Goal: Feedback & Contribution: Leave review/rating

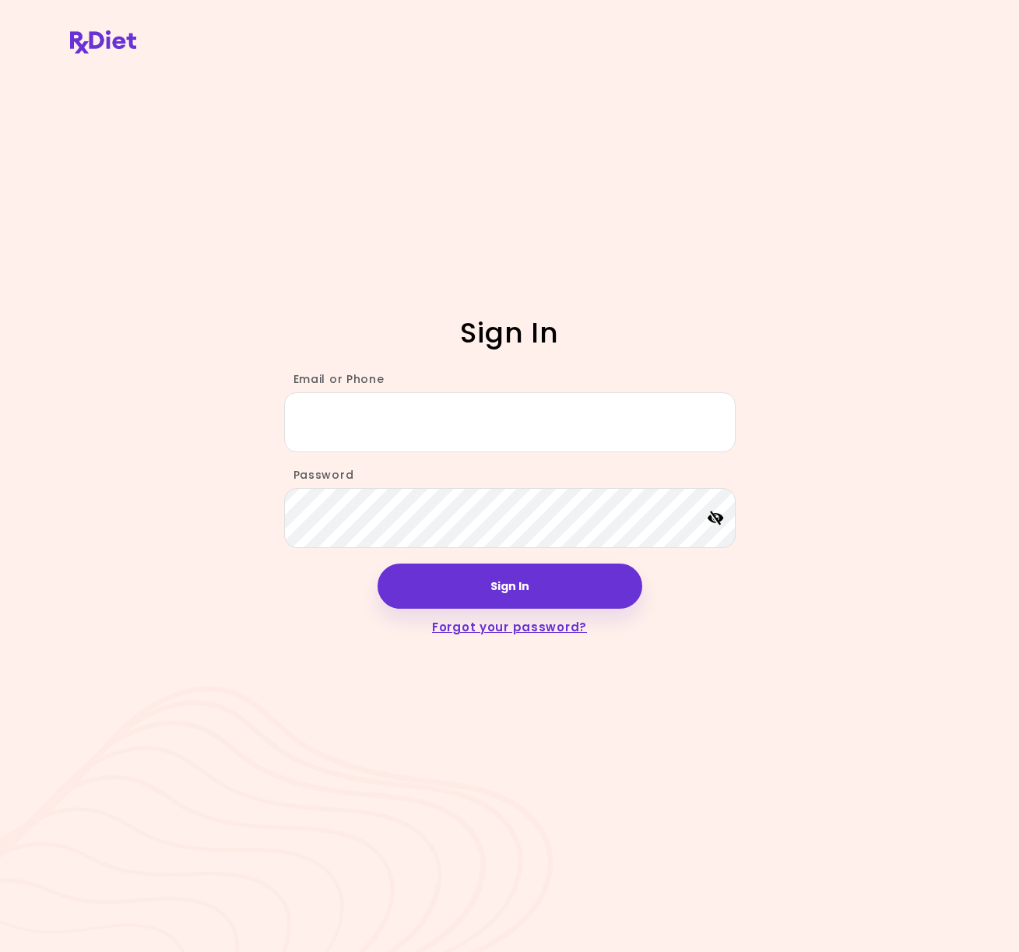
type input "**********"
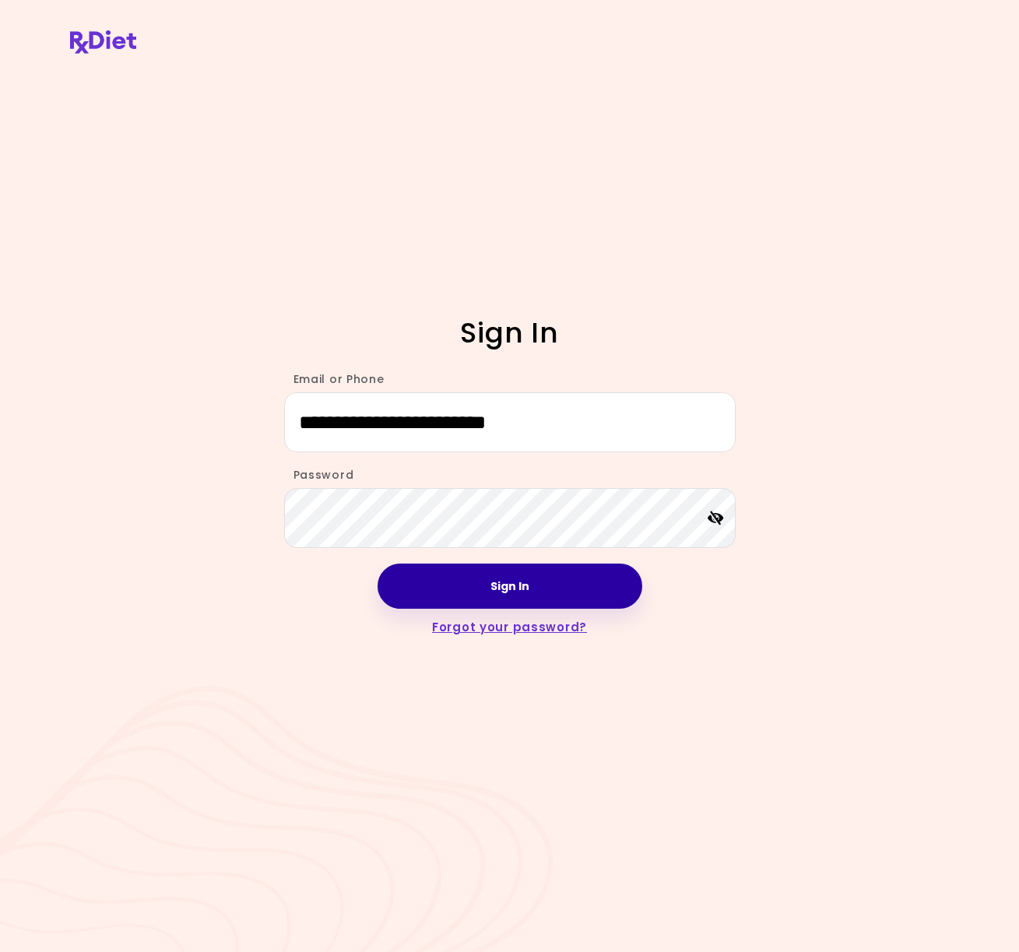
click at [526, 580] on button "Sign In" at bounding box center [510, 586] width 265 height 45
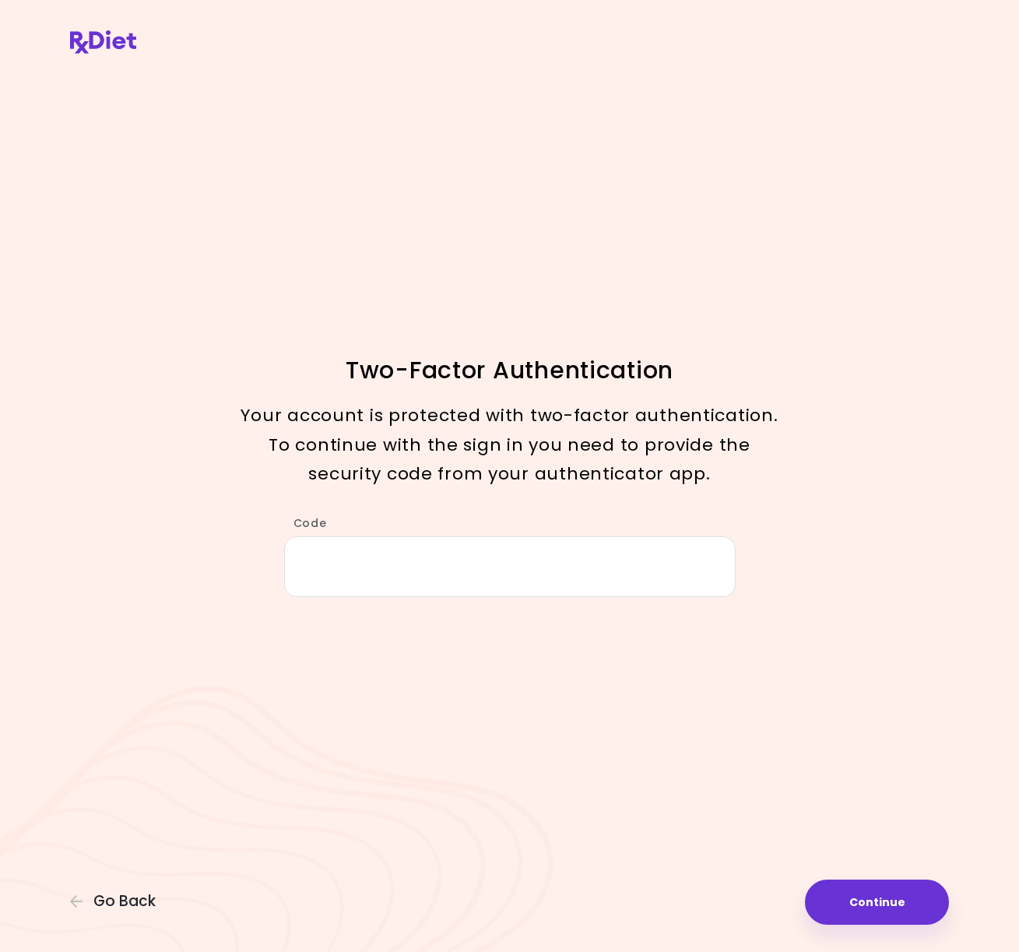
click at [528, 578] on input "Code" at bounding box center [509, 566] width 451 height 60
type input "******"
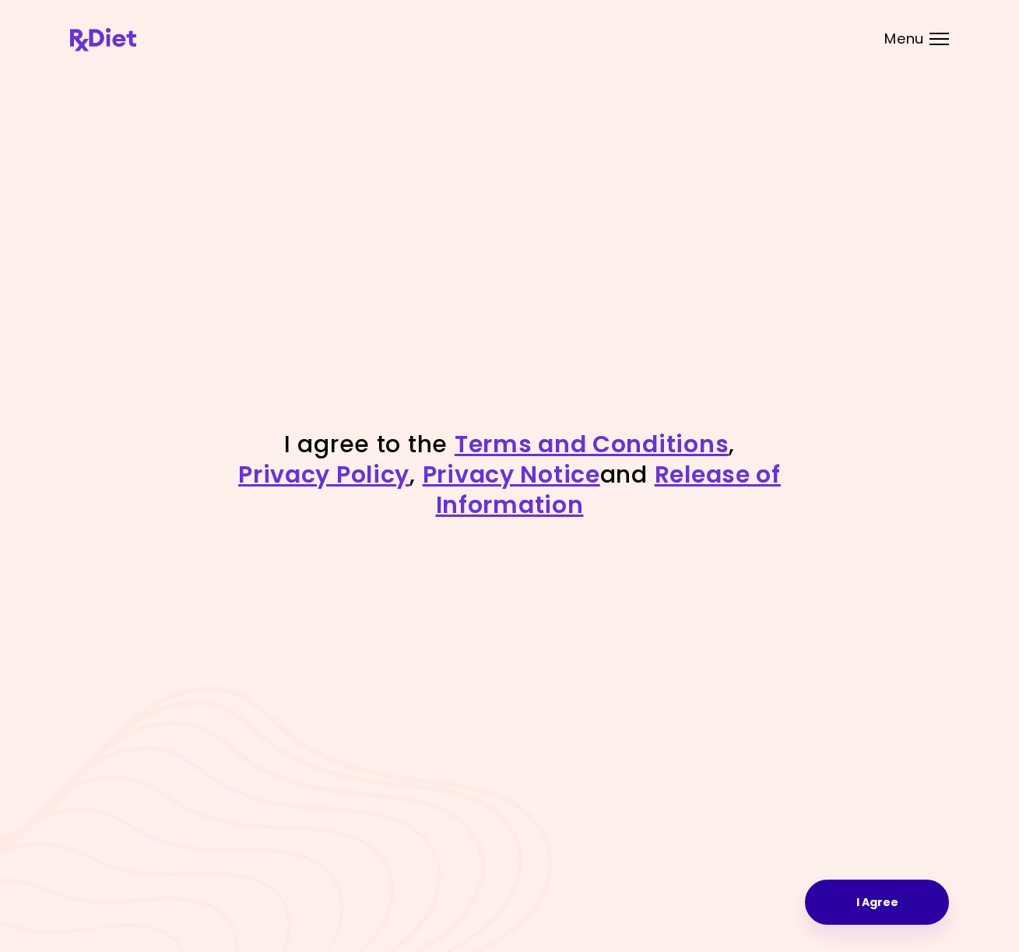
click at [882, 904] on button "I Agree" at bounding box center [877, 902] width 144 height 45
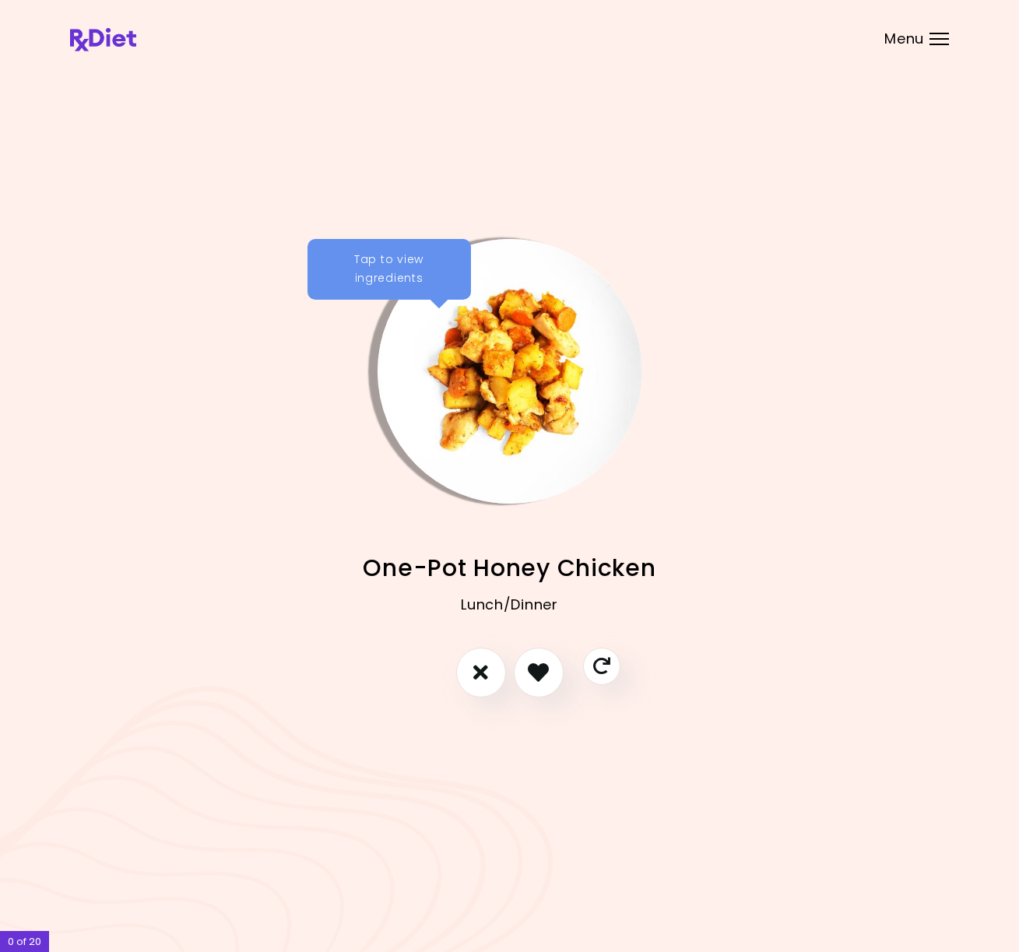
click at [933, 37] on div "Menu" at bounding box center [938, 39] width 19 height 12
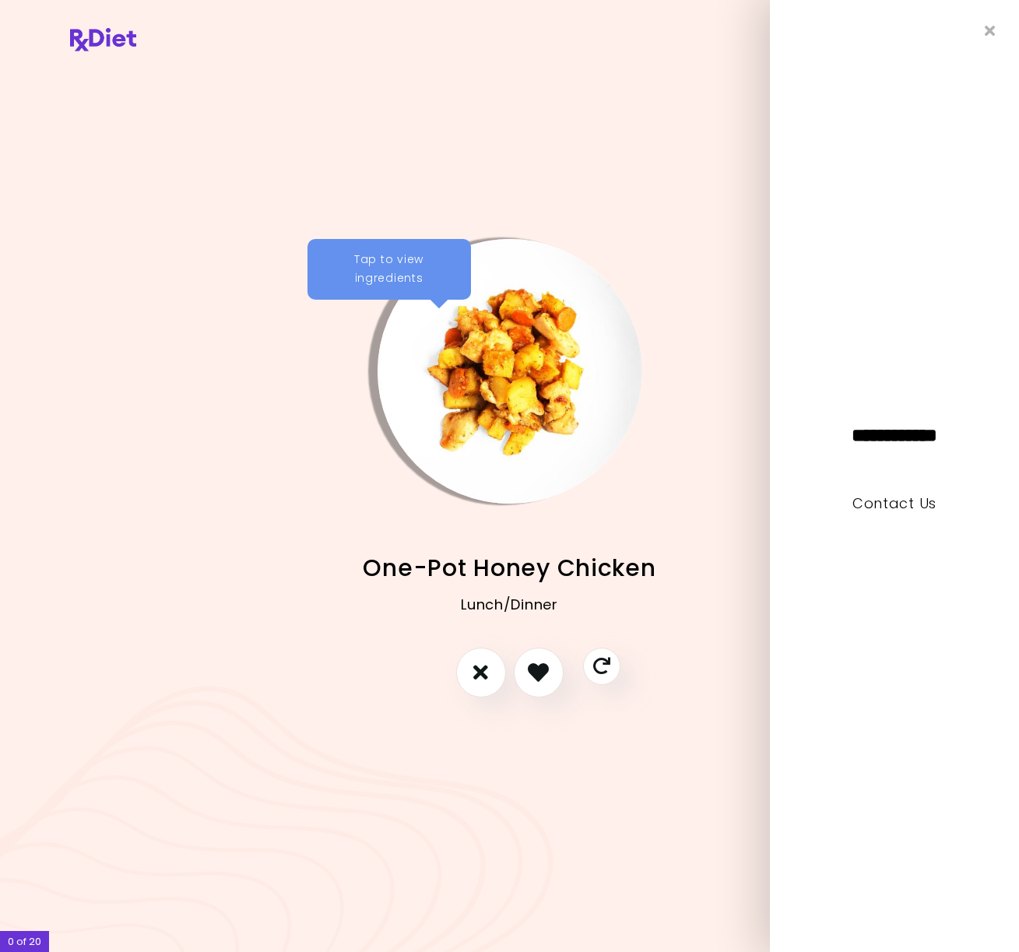
drag, startPoint x: 987, startPoint y: 33, endPoint x: 838, endPoint y: 90, distance: 159.2
click at [987, 33] on icon "Close" at bounding box center [990, 30] width 11 height 15
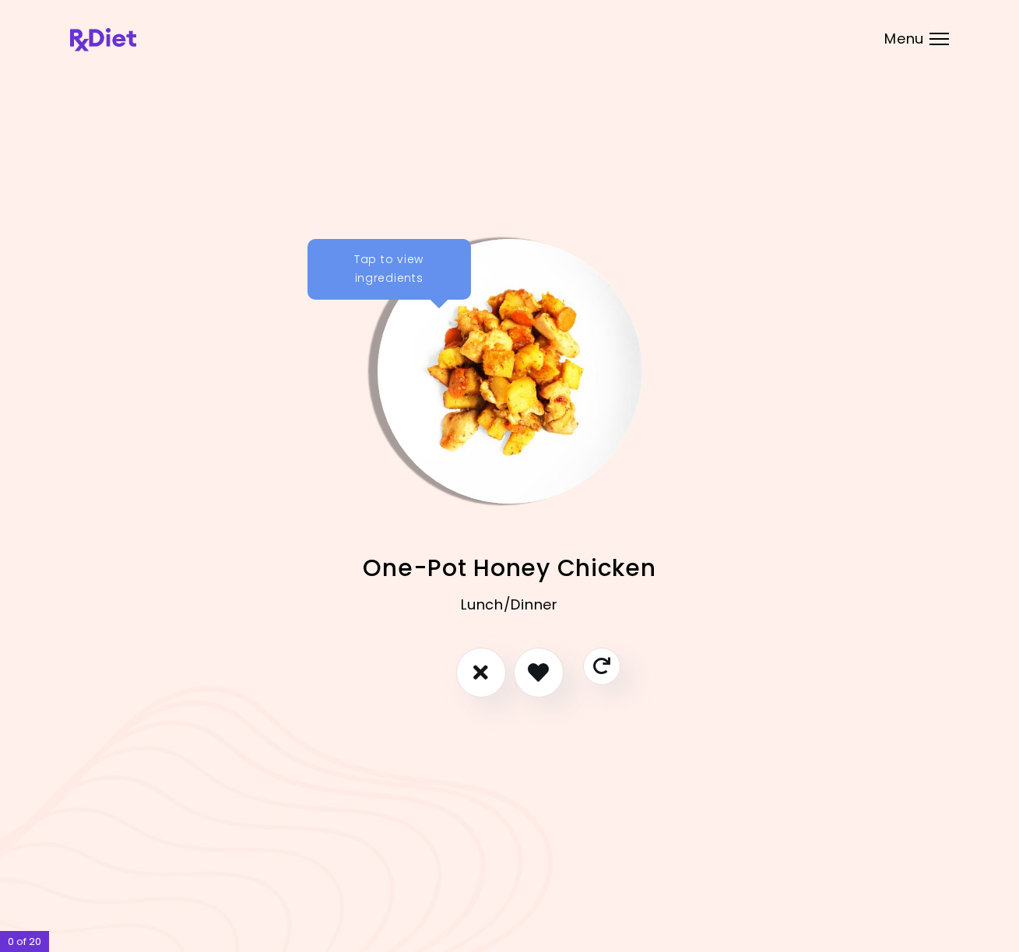
click at [112, 42] on img at bounding box center [103, 39] width 66 height 23
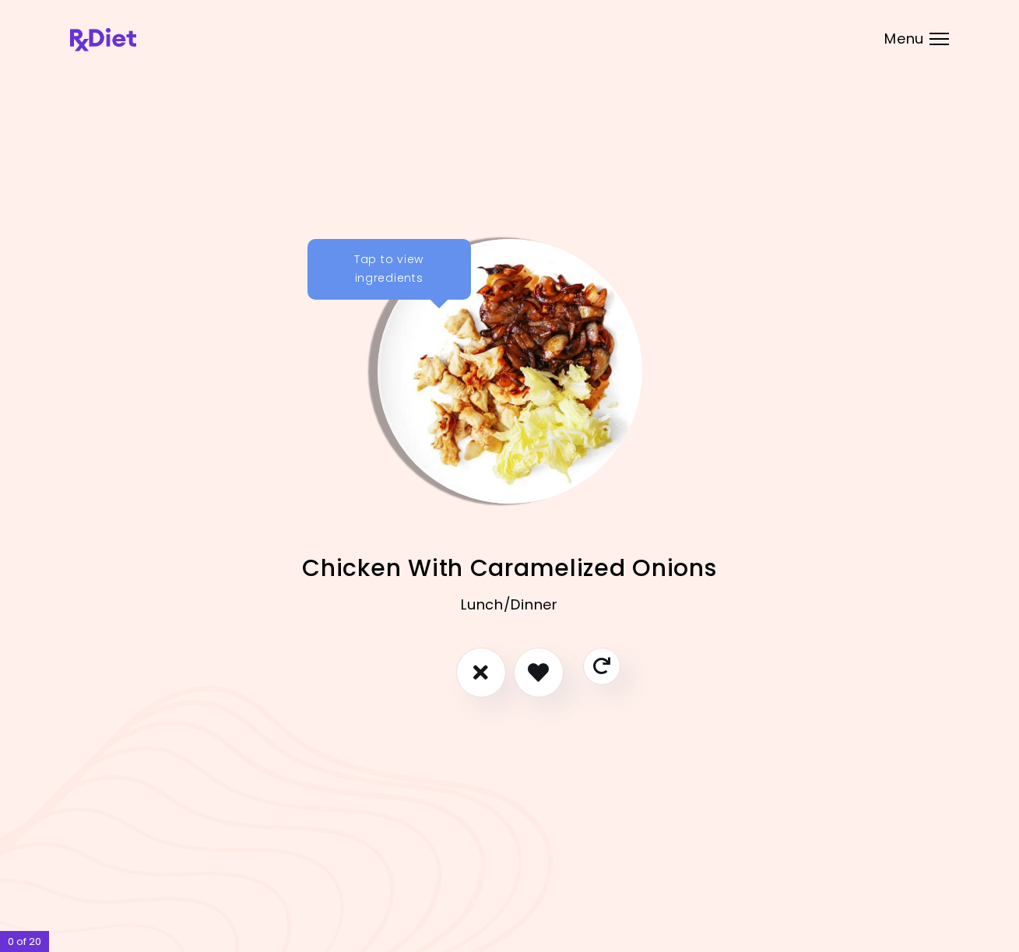
click at [325, 497] on div at bounding box center [182, 371] width 327 height 265
click at [35, 937] on div "0 of 20" at bounding box center [24, 941] width 49 height 21
click at [400, 271] on div "Tap to view ingredients" at bounding box center [388, 269] width 163 height 61
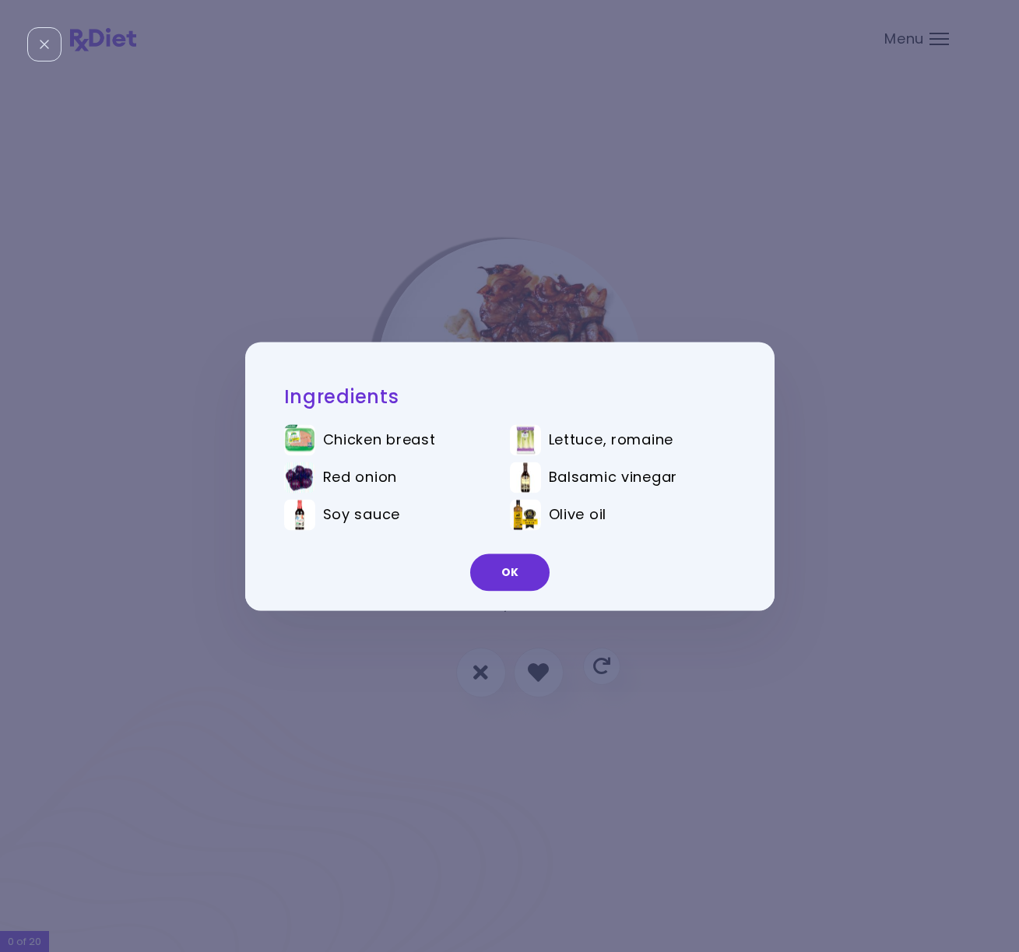
drag, startPoint x: 519, startPoint y: 580, endPoint x: 529, endPoint y: 500, distance: 80.7
click at [519, 580] on button "OK" at bounding box center [509, 571] width 79 height 37
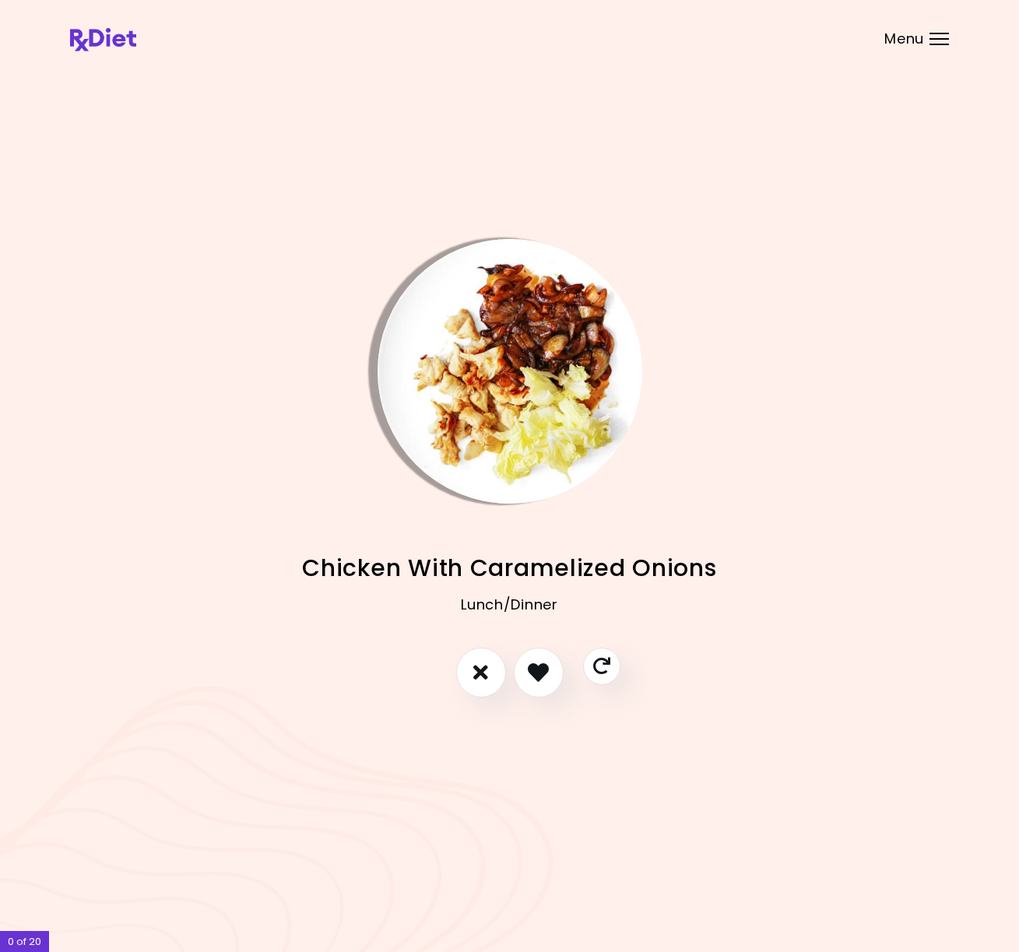
click at [532, 414] on img "Info - Chicken With Caramelized Onions" at bounding box center [510, 371] width 265 height 265
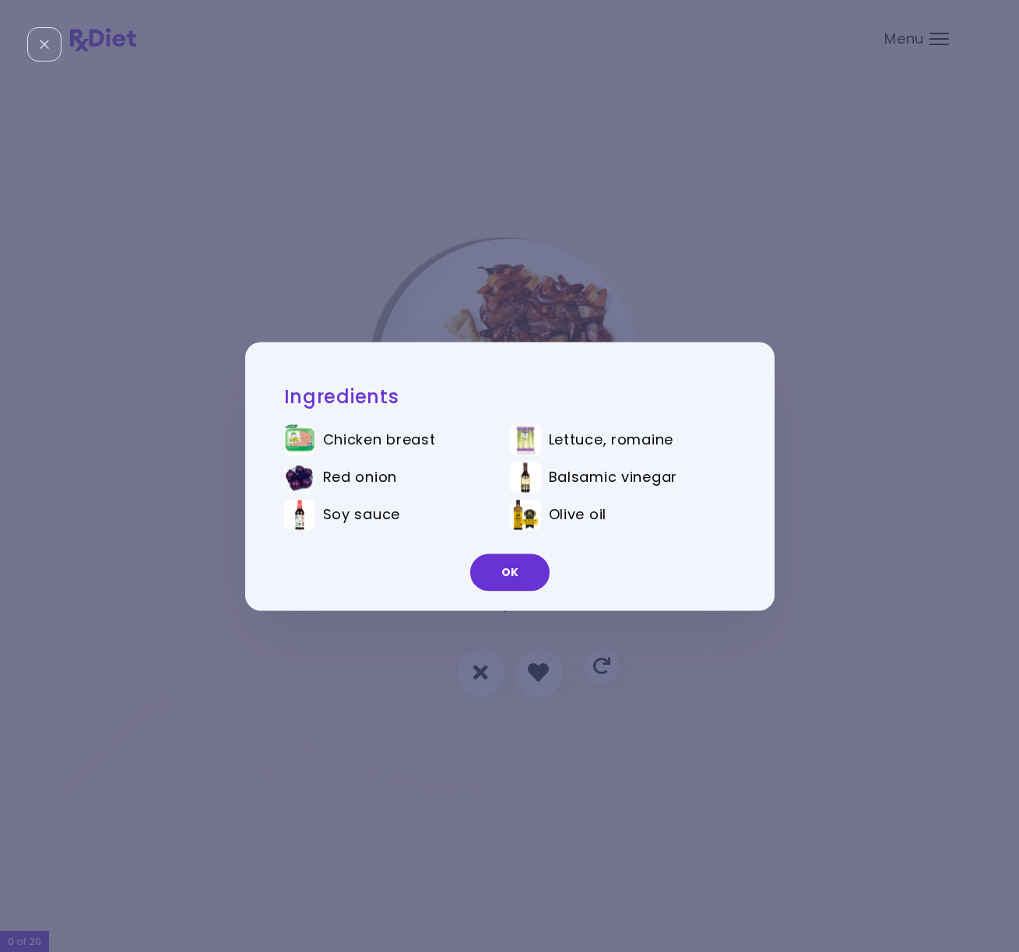
click at [529, 574] on button "OK" at bounding box center [509, 571] width 79 height 37
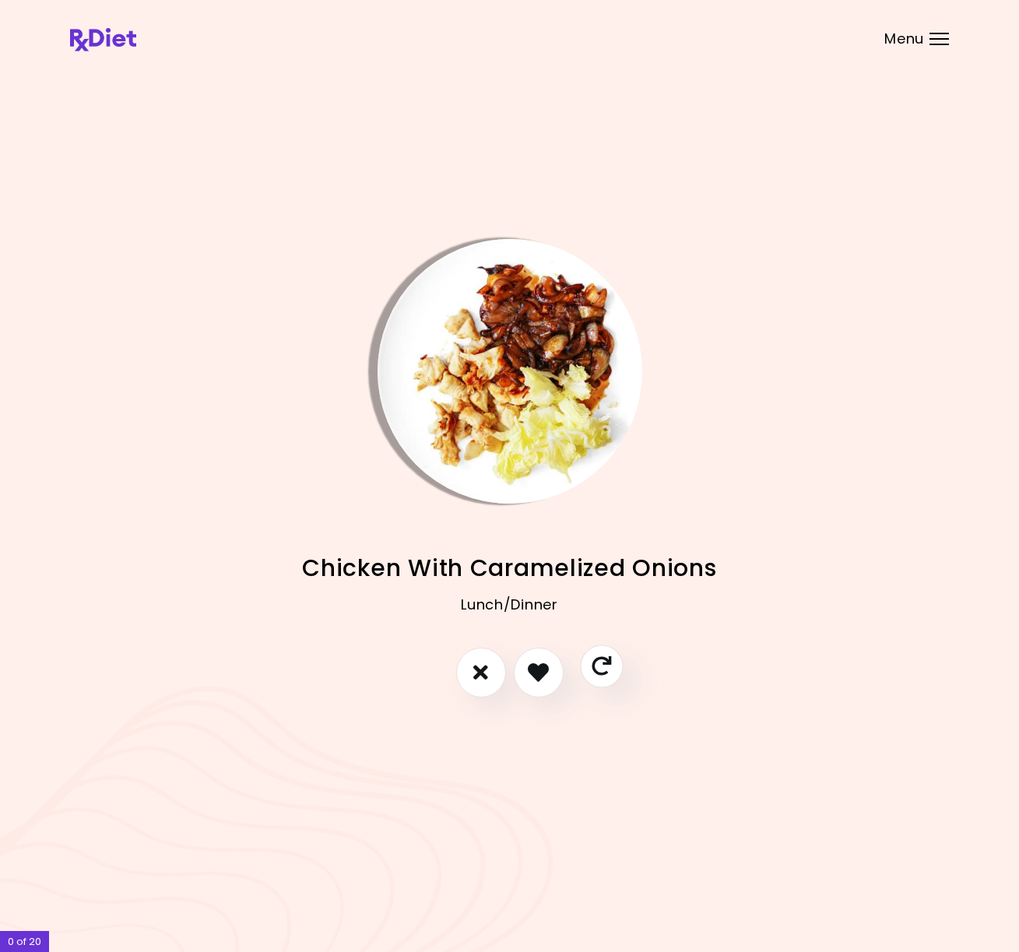
click at [595, 678] on button "Skip" at bounding box center [601, 666] width 43 height 43
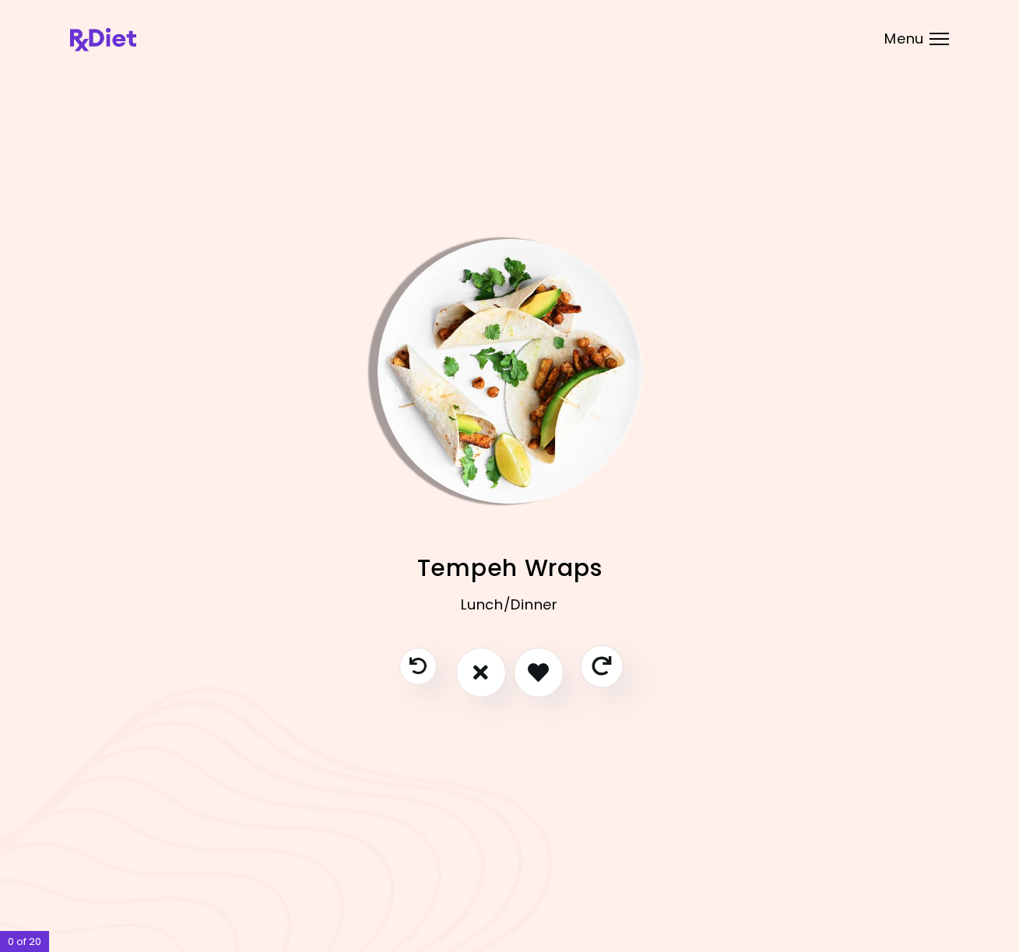
click at [609, 668] on icon "Skip" at bounding box center [601, 665] width 19 height 19
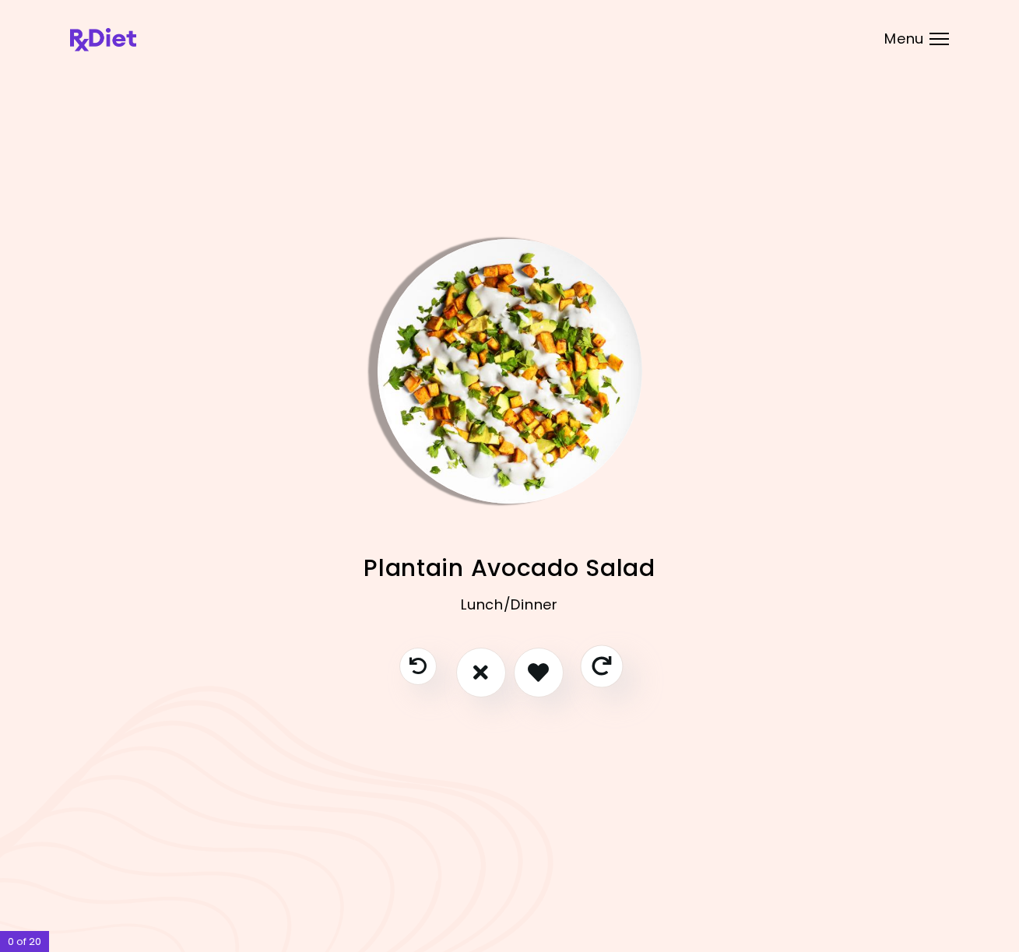
click at [609, 668] on icon "Skip" at bounding box center [601, 665] width 19 height 19
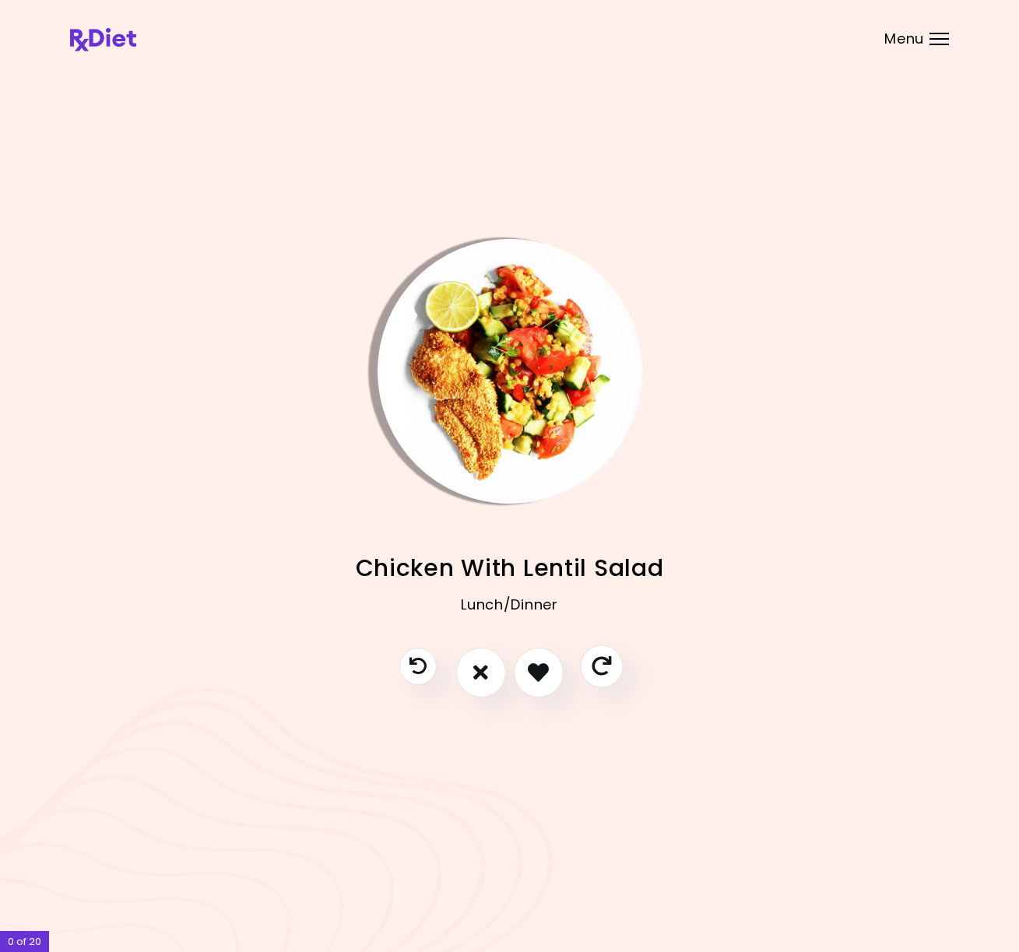
click at [609, 668] on icon "Skip" at bounding box center [601, 665] width 19 height 19
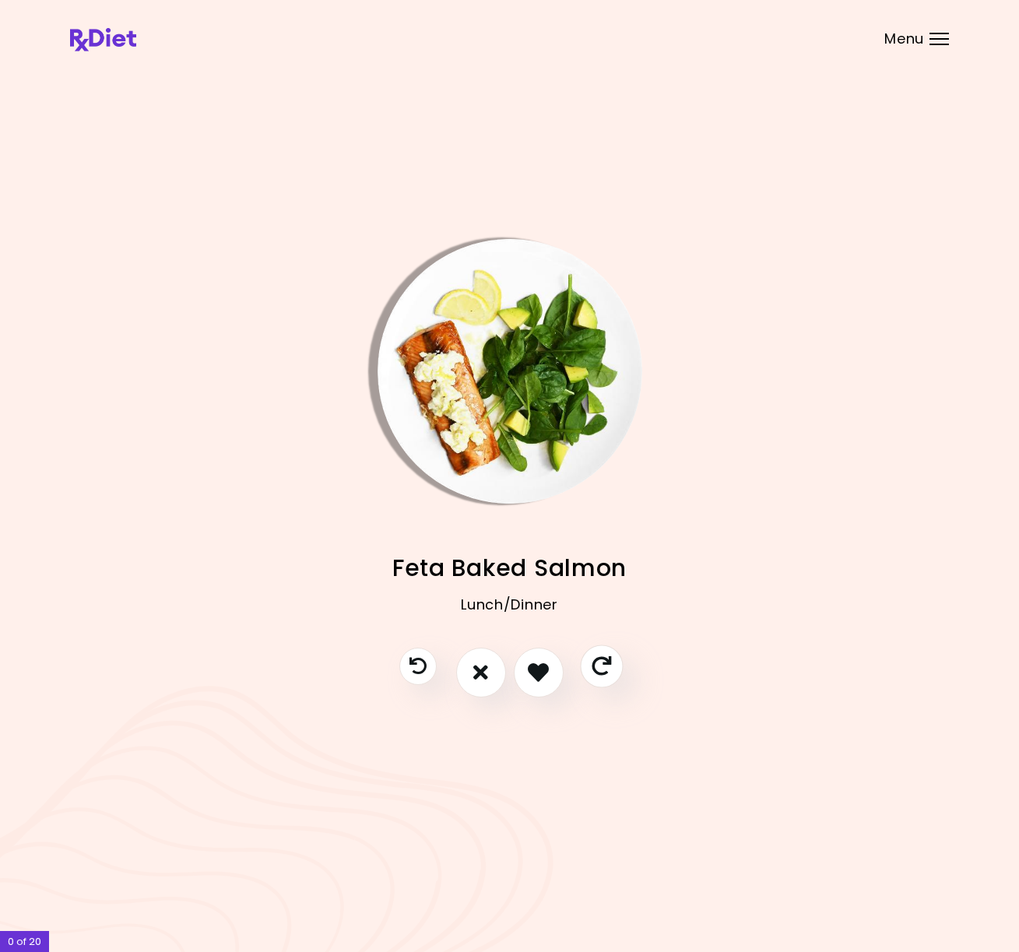
click at [609, 668] on icon "Skip" at bounding box center [601, 665] width 19 height 19
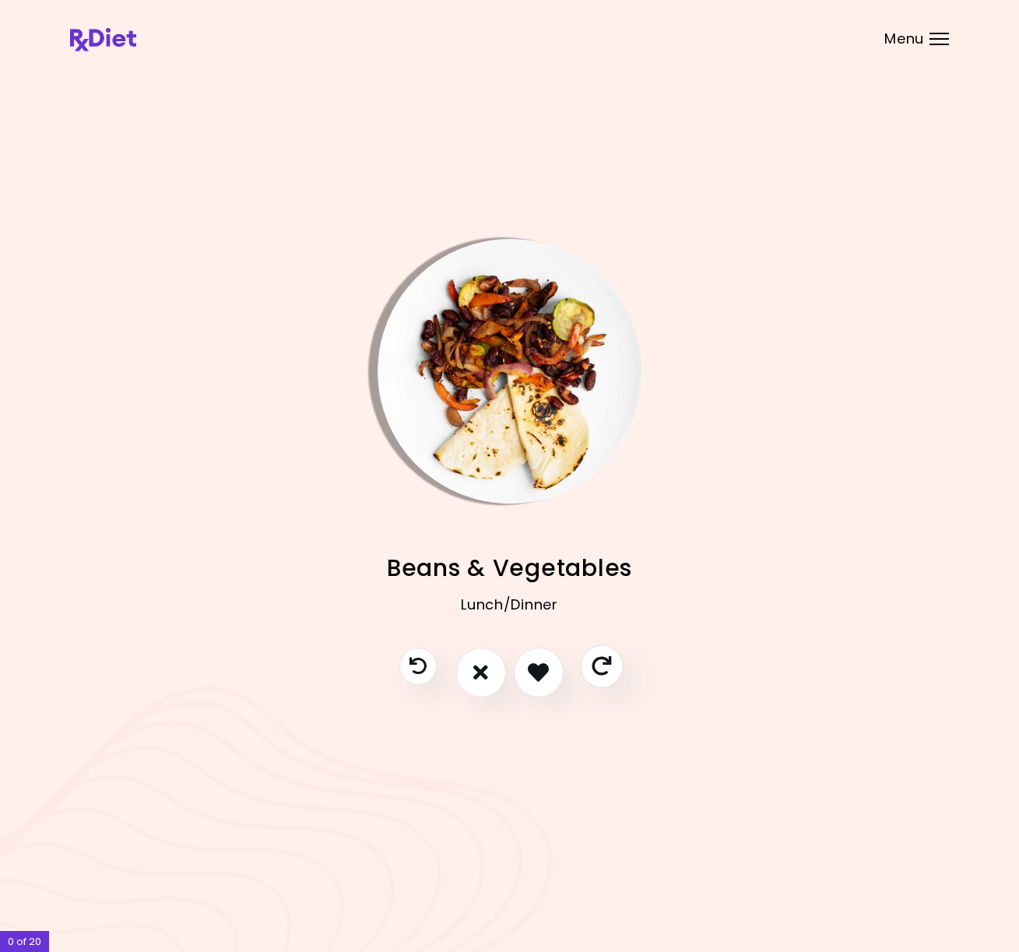
click at [609, 668] on icon "Skip" at bounding box center [601, 665] width 19 height 19
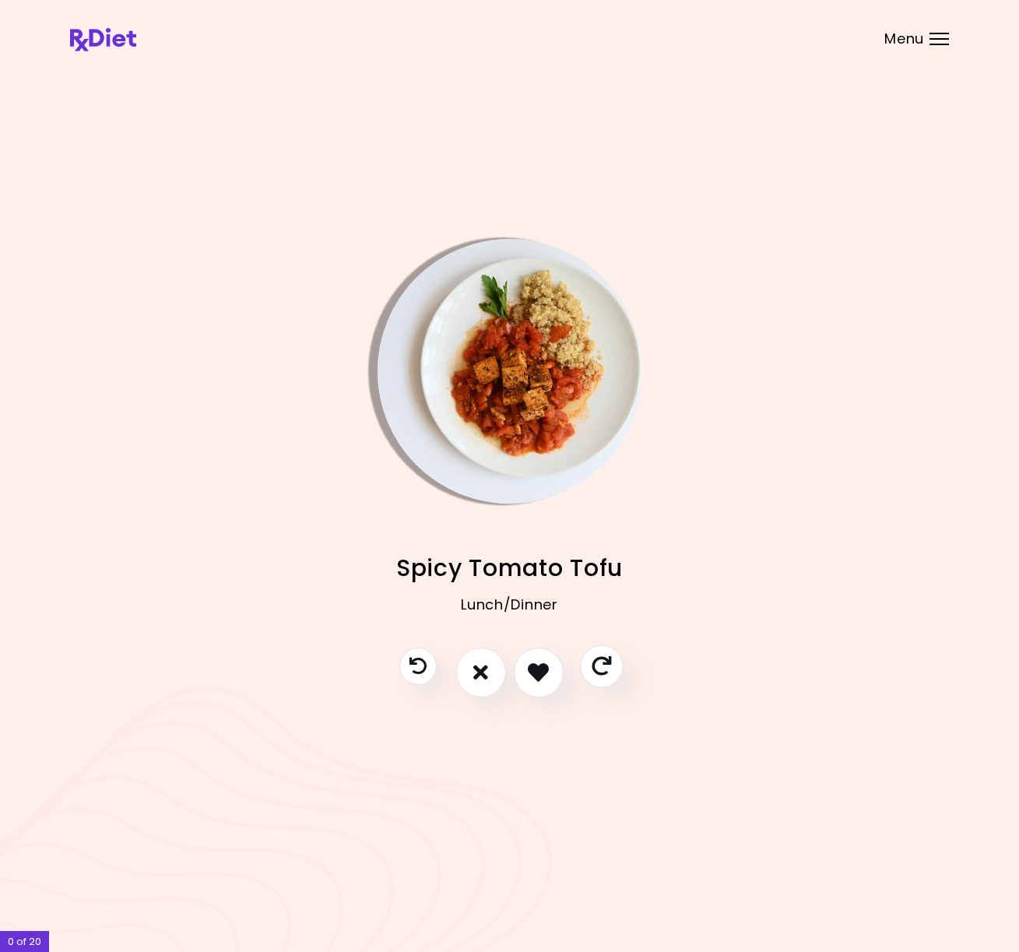
click at [609, 668] on icon "Skip" at bounding box center [601, 665] width 19 height 19
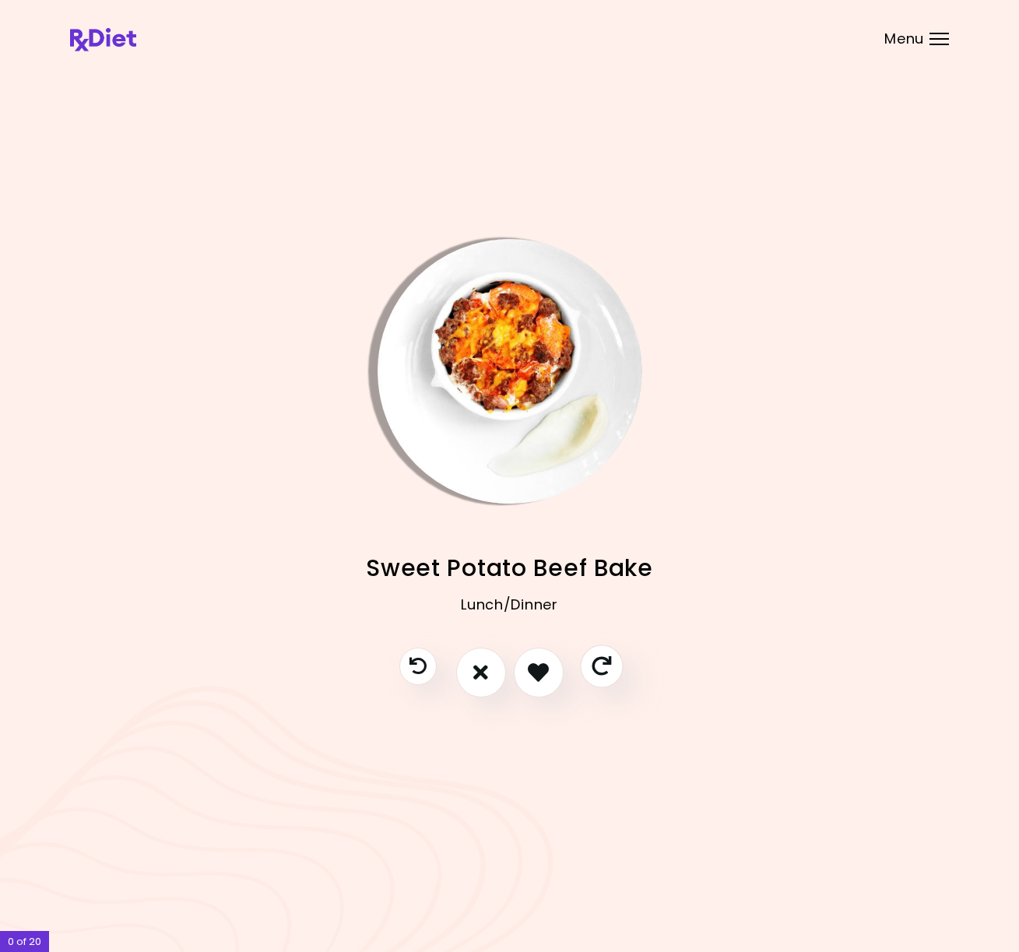
click at [609, 668] on icon "Skip" at bounding box center [601, 665] width 19 height 19
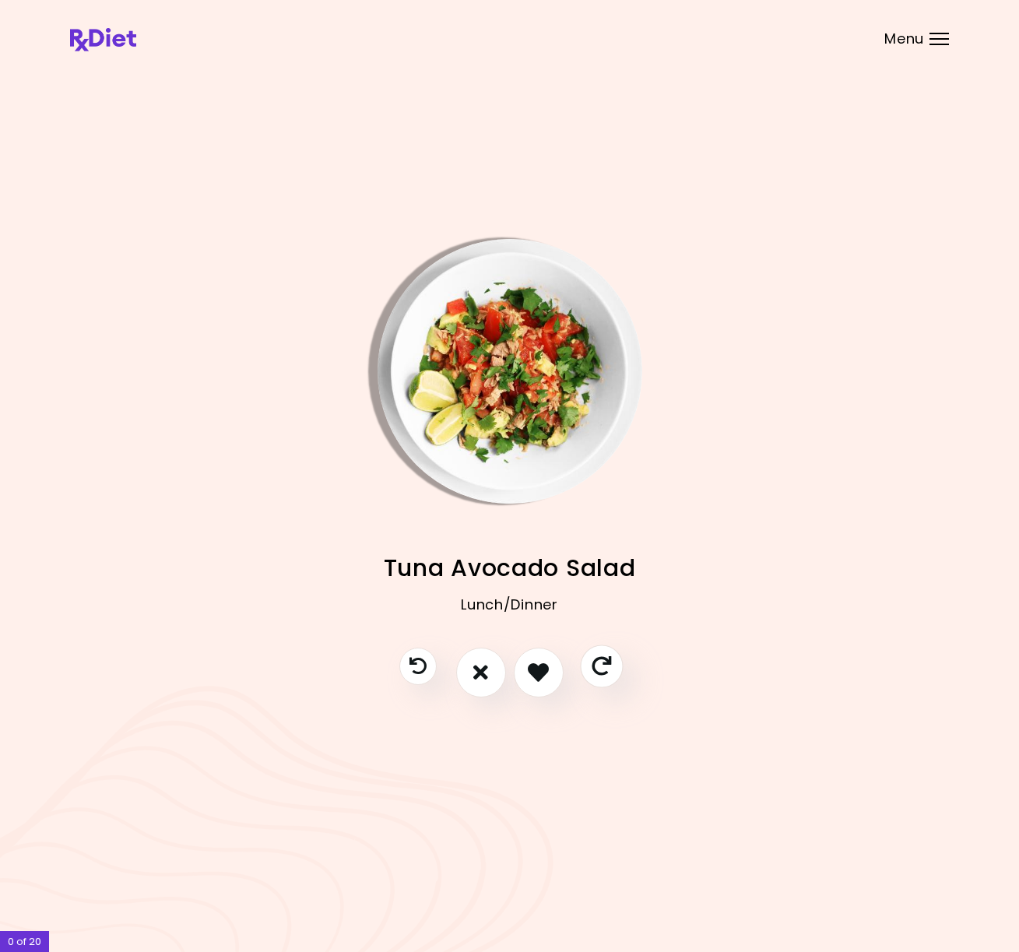
click at [609, 668] on icon "Skip" at bounding box center [601, 665] width 19 height 19
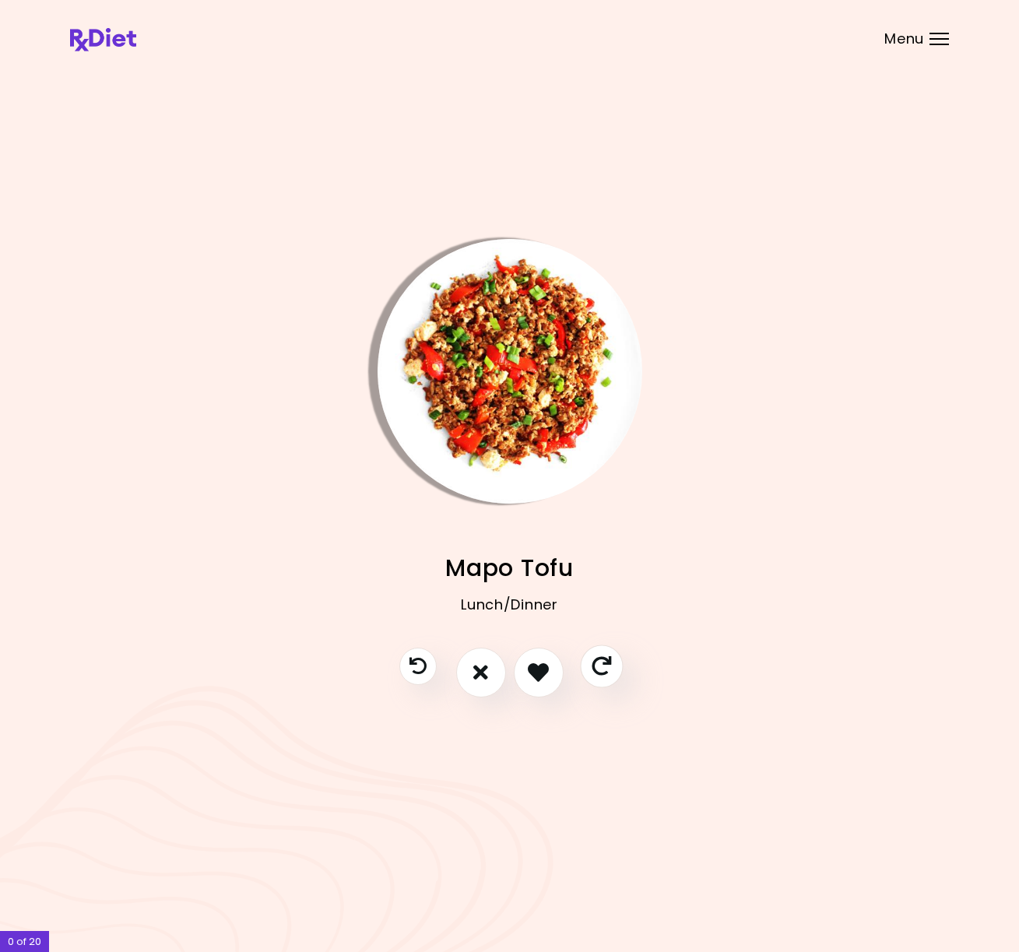
click at [609, 668] on icon "Skip" at bounding box center [601, 665] width 19 height 19
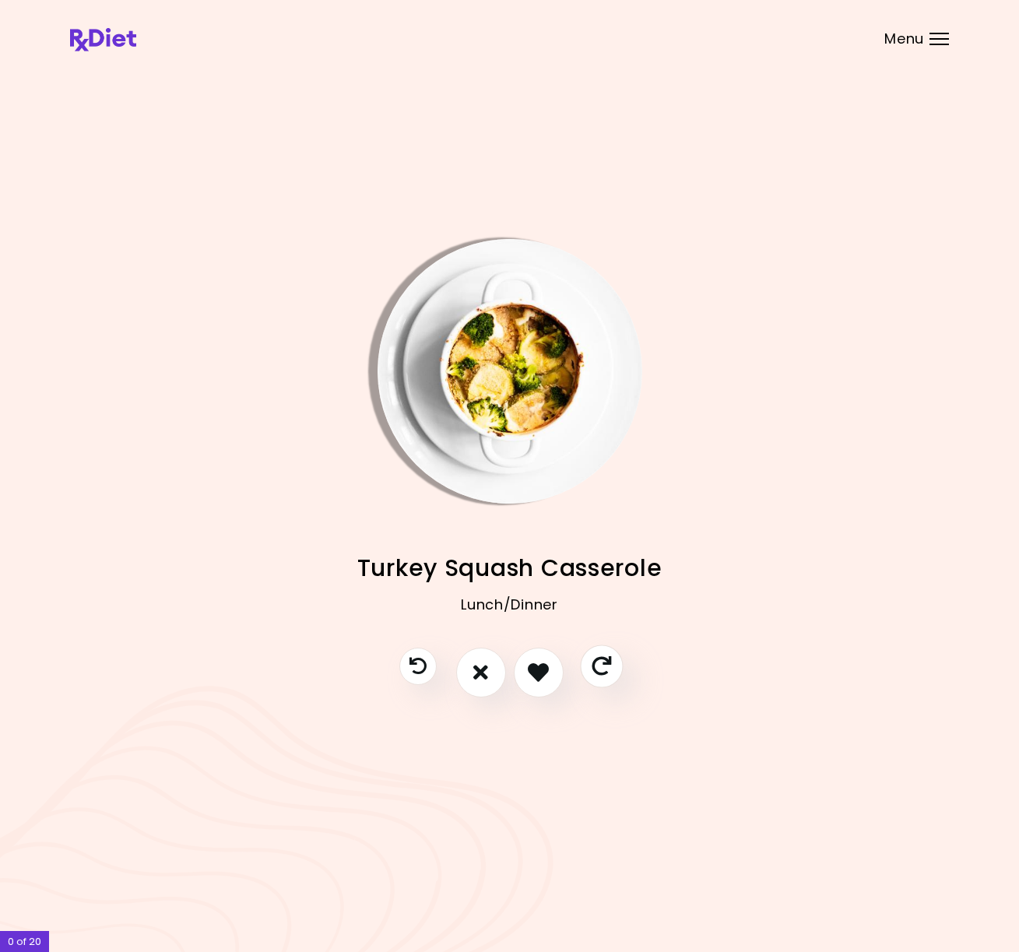
click at [609, 668] on icon "Skip" at bounding box center [601, 665] width 19 height 19
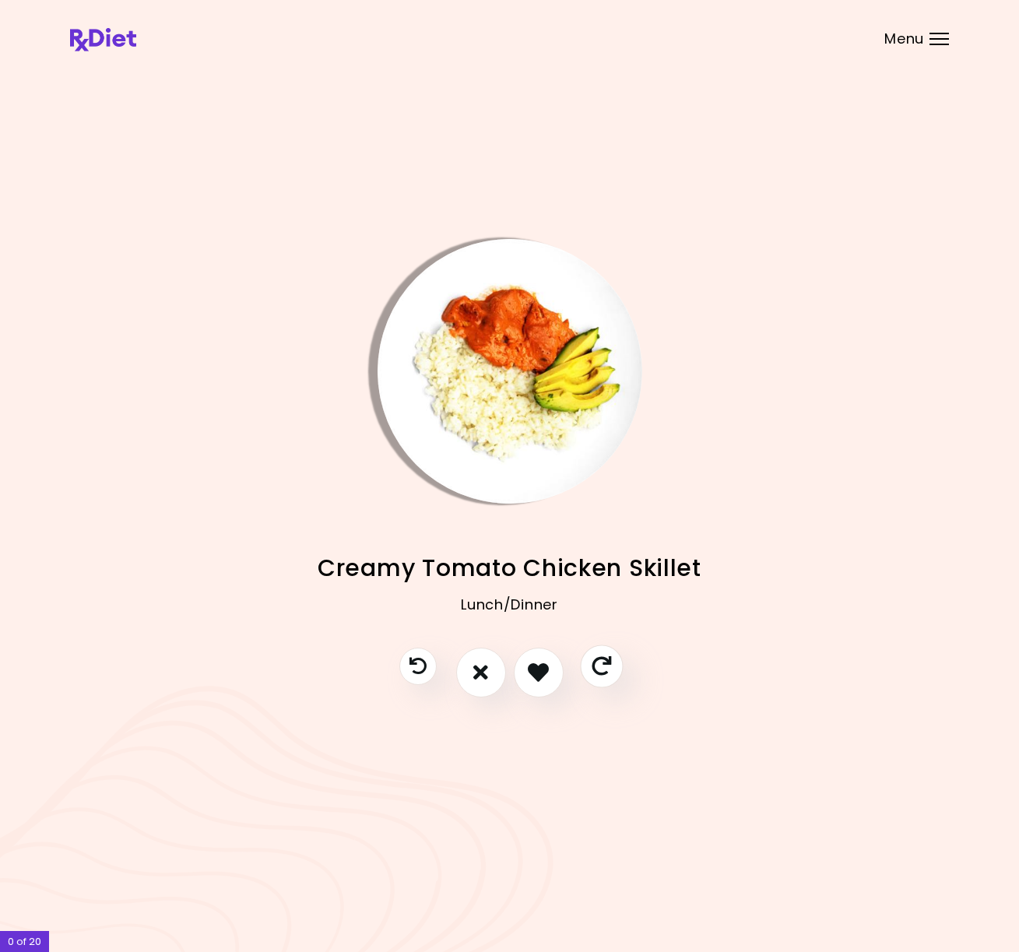
click at [609, 668] on icon "Skip" at bounding box center [601, 665] width 19 height 19
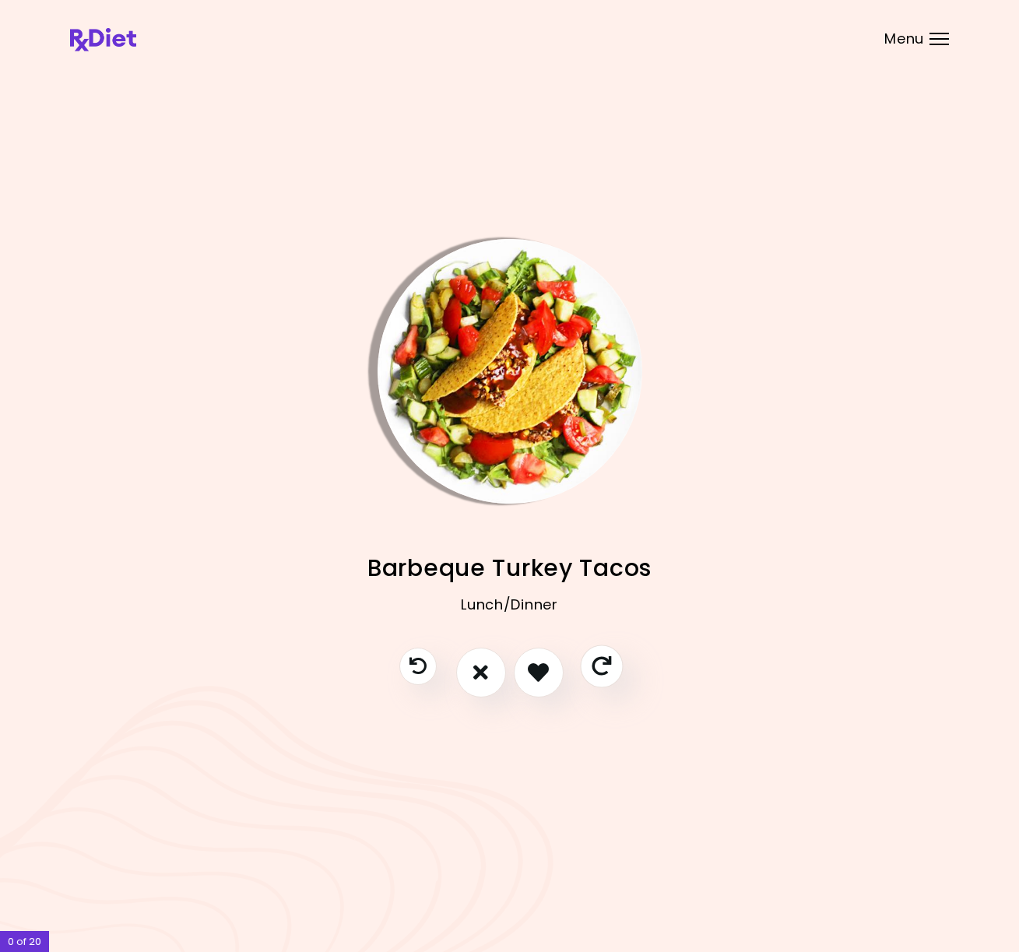
click at [609, 668] on icon "Skip" at bounding box center [601, 665] width 19 height 19
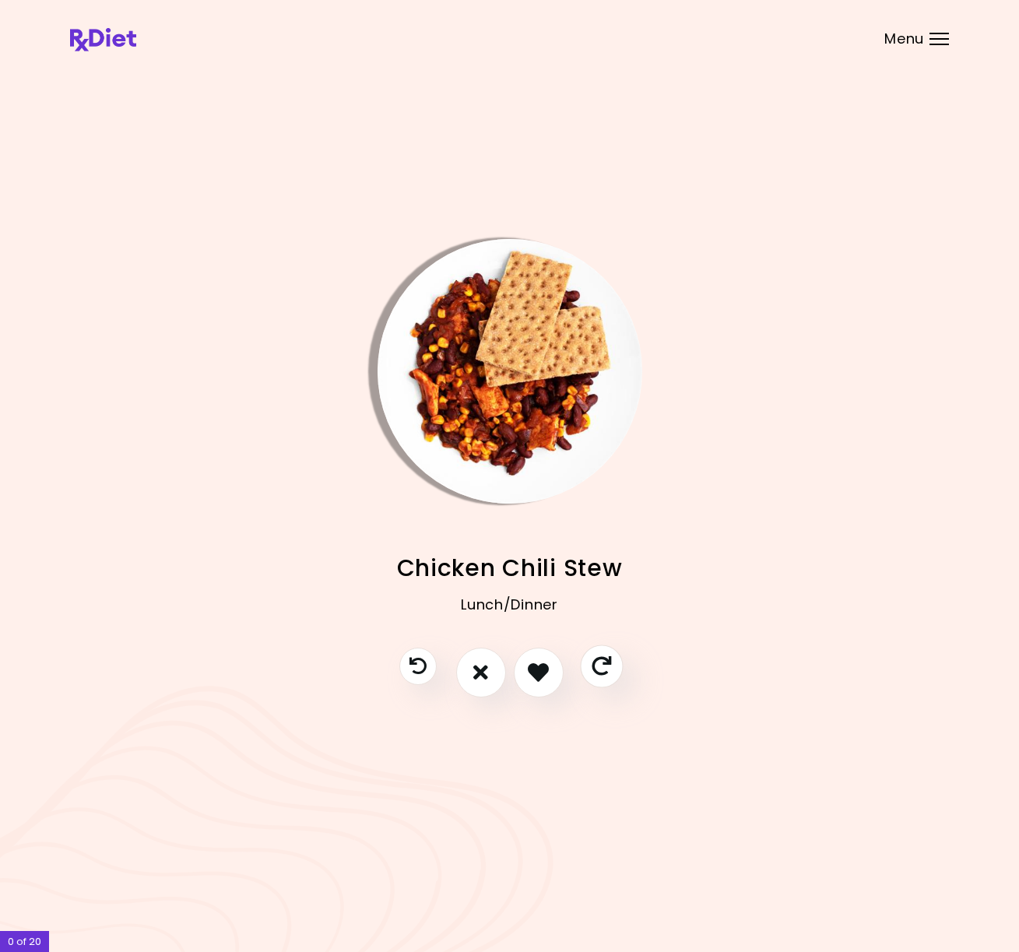
click at [609, 668] on icon "Skip" at bounding box center [601, 665] width 19 height 19
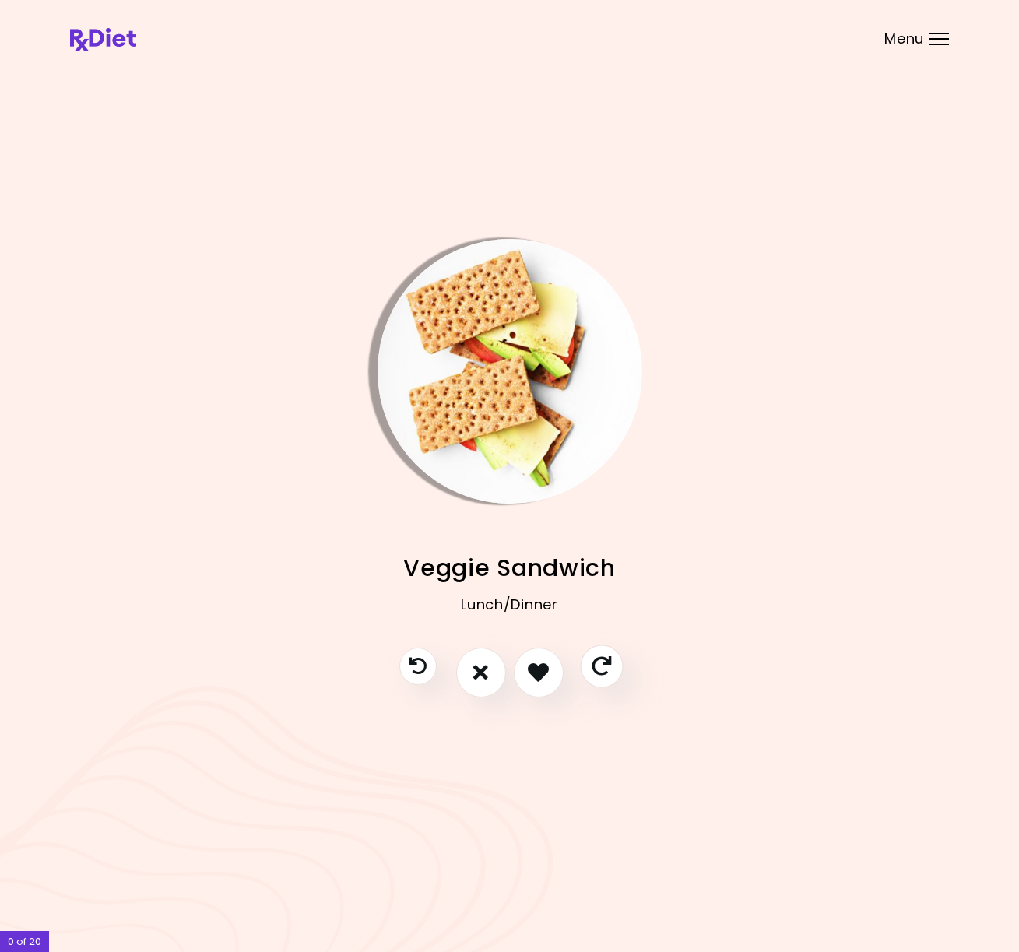
click at [609, 668] on icon "Skip" at bounding box center [601, 665] width 19 height 19
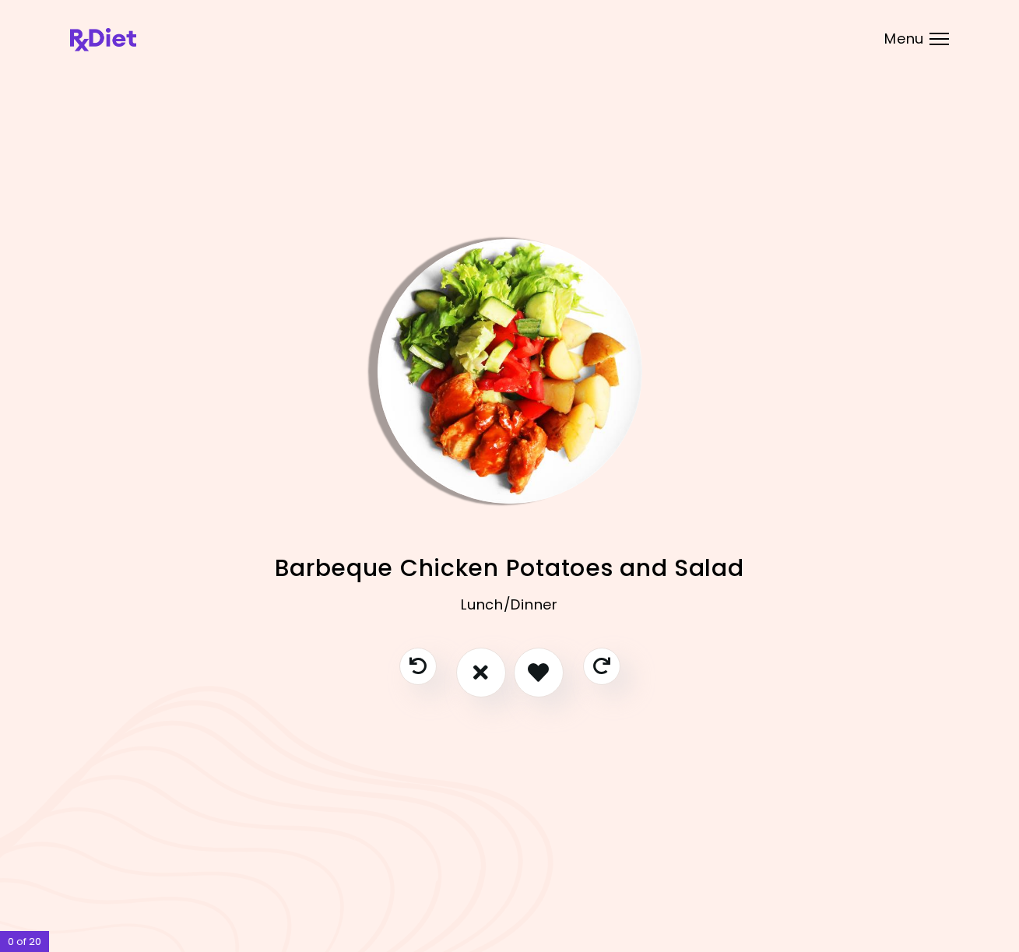
click at [933, 41] on div "Menu" at bounding box center [938, 39] width 19 height 12
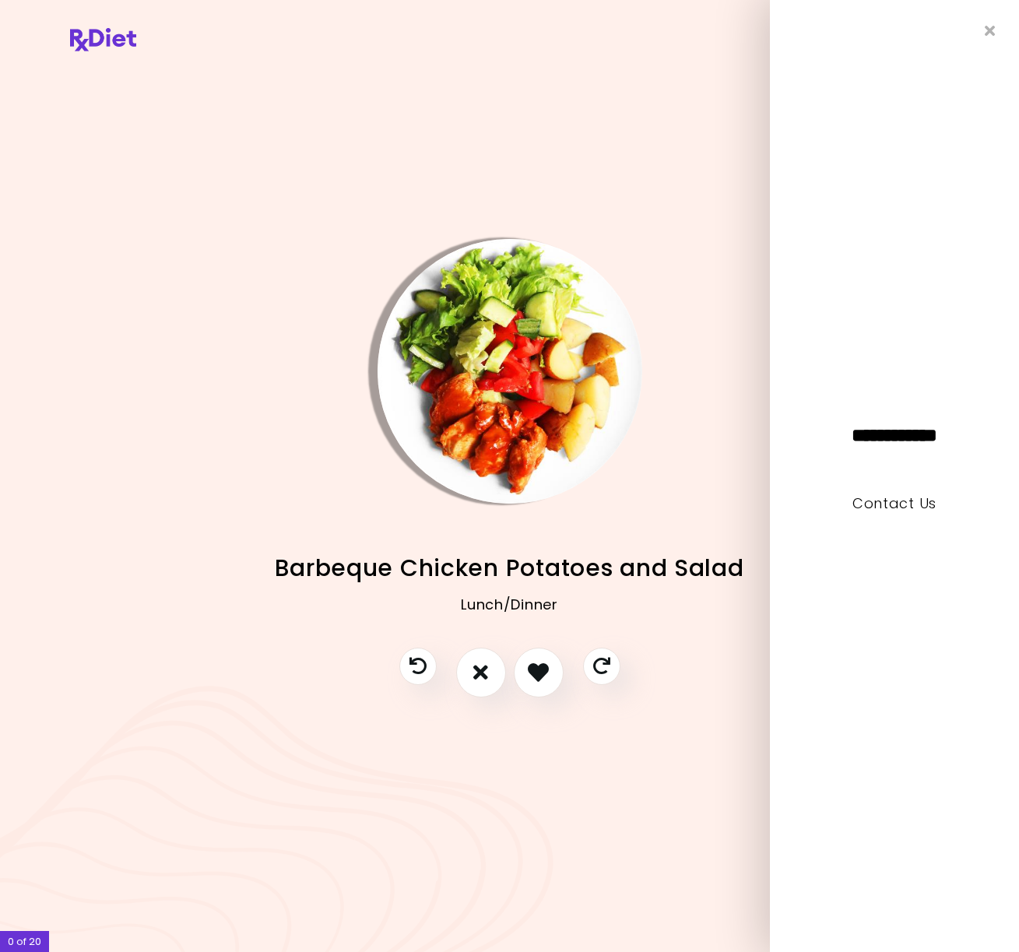
click at [915, 444] on span "**********" at bounding box center [894, 435] width 171 height 19
drag, startPoint x: 980, startPoint y: 30, endPoint x: 605, endPoint y: 74, distance: 377.8
click at [979, 30] on div "**********" at bounding box center [894, 476] width 249 height 952
click at [98, 41] on img at bounding box center [103, 39] width 66 height 23
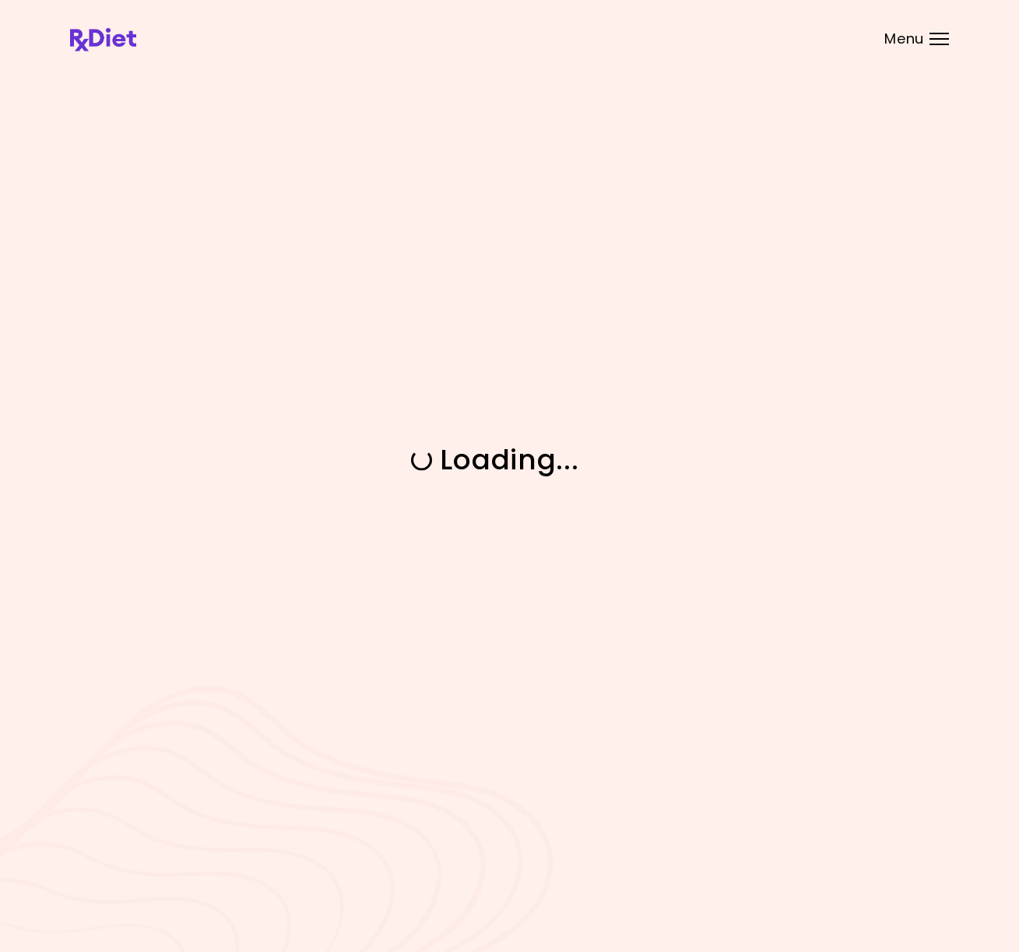
click at [98, 41] on img at bounding box center [103, 39] width 66 height 23
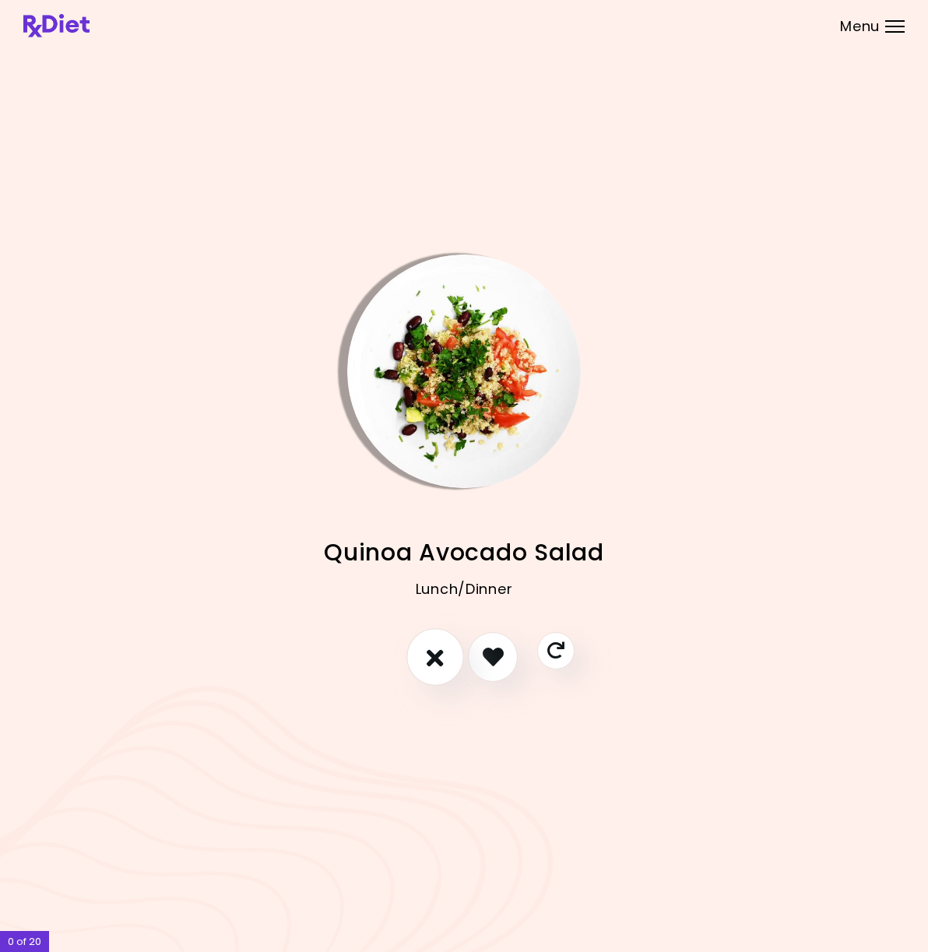
click at [441, 659] on icon "I don't like this recipe" at bounding box center [435, 657] width 17 height 24
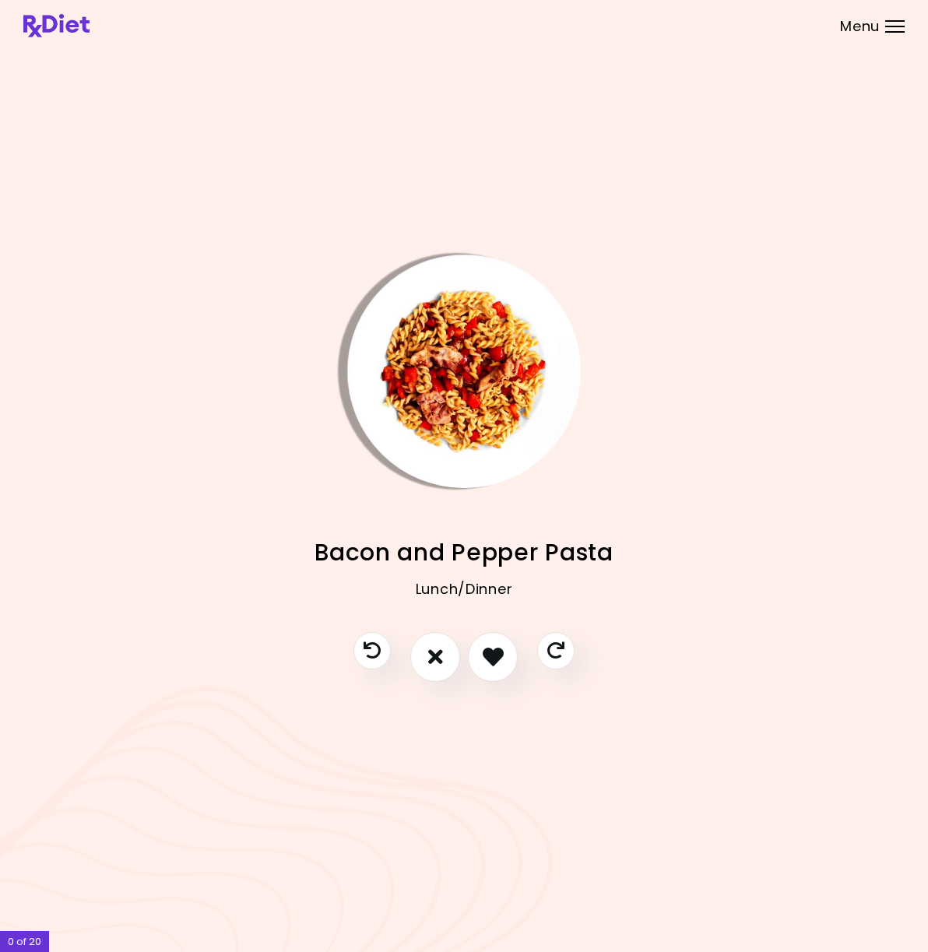
click at [906, 29] on header at bounding box center [464, 25] width 928 height 51
click at [891, 29] on div "Menu" at bounding box center [894, 26] width 19 height 12
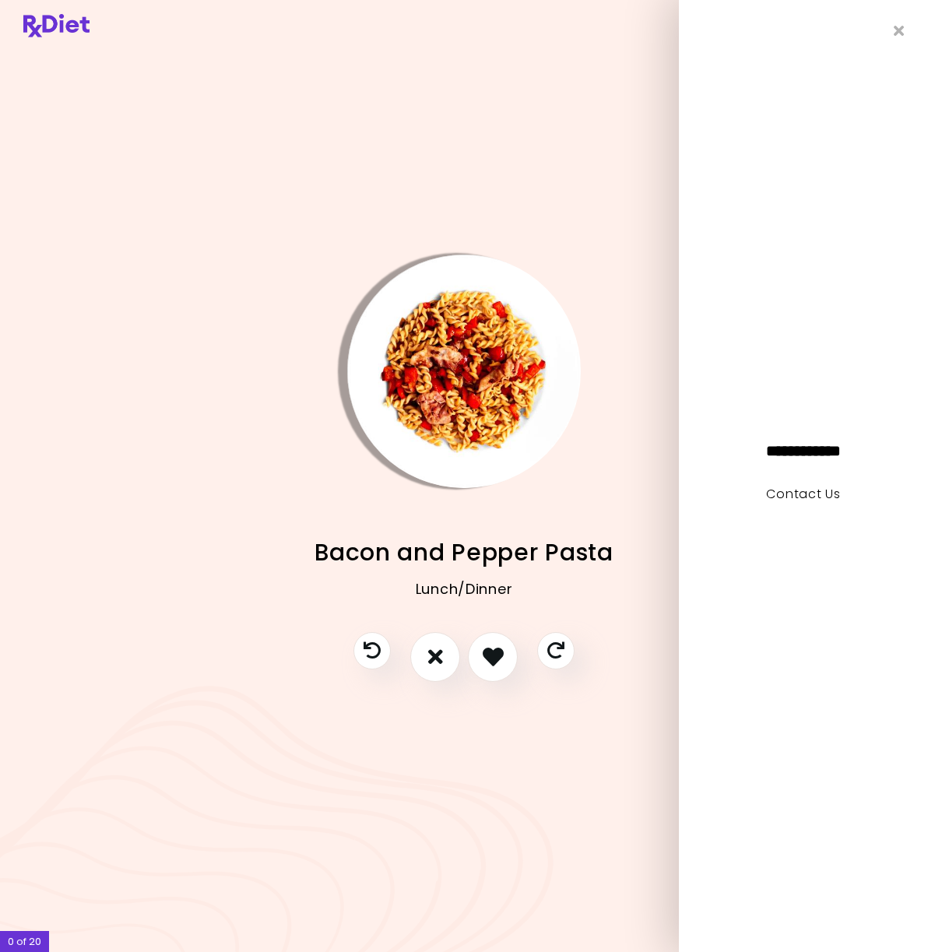
click at [613, 262] on div at bounding box center [729, 372] width 234 height 234
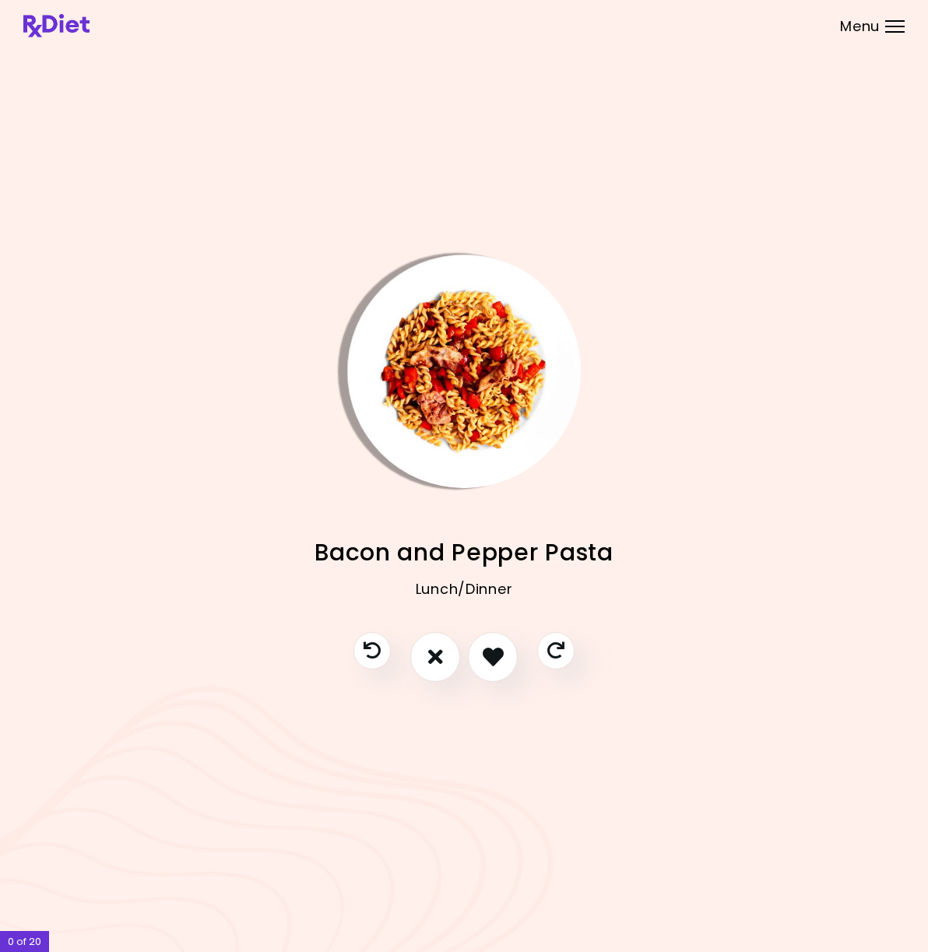
click at [24, 947] on div "0 of 20" at bounding box center [24, 941] width 49 height 21
click at [30, 940] on div "0 of 20" at bounding box center [24, 941] width 49 height 21
click at [861, 26] on span "Menu" at bounding box center [860, 26] width 40 height 14
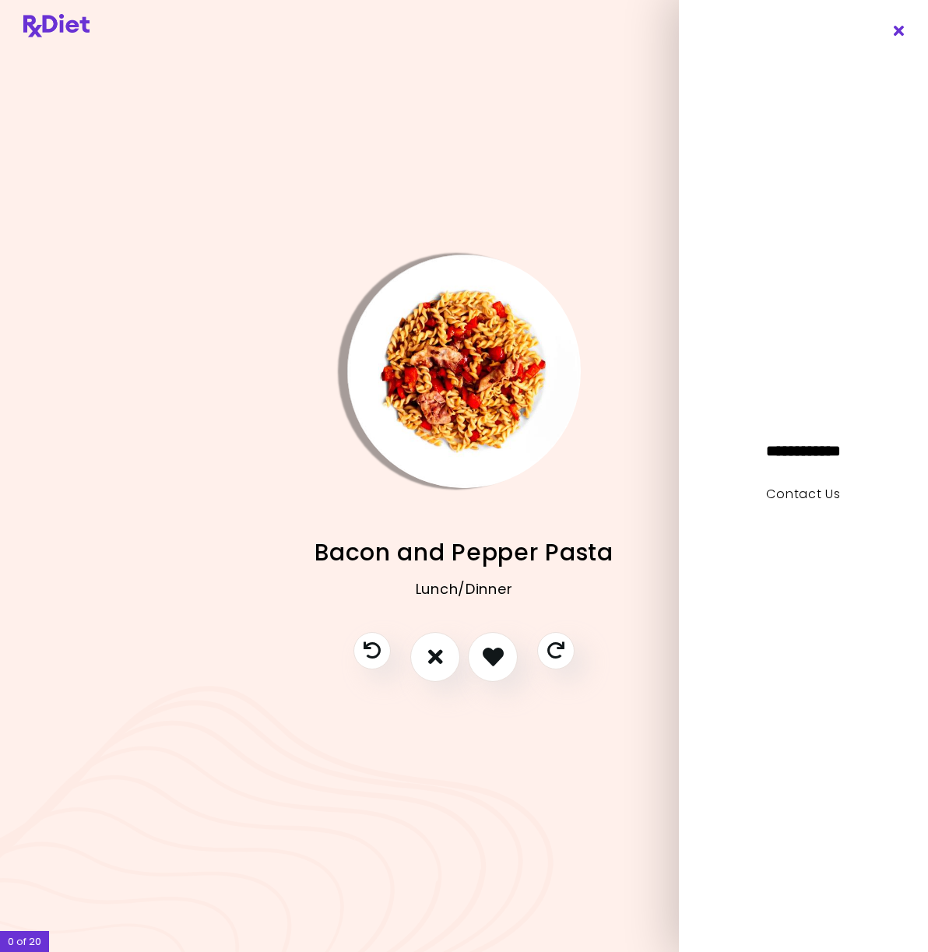
click at [901, 27] on icon "Close" at bounding box center [899, 31] width 15 height 11
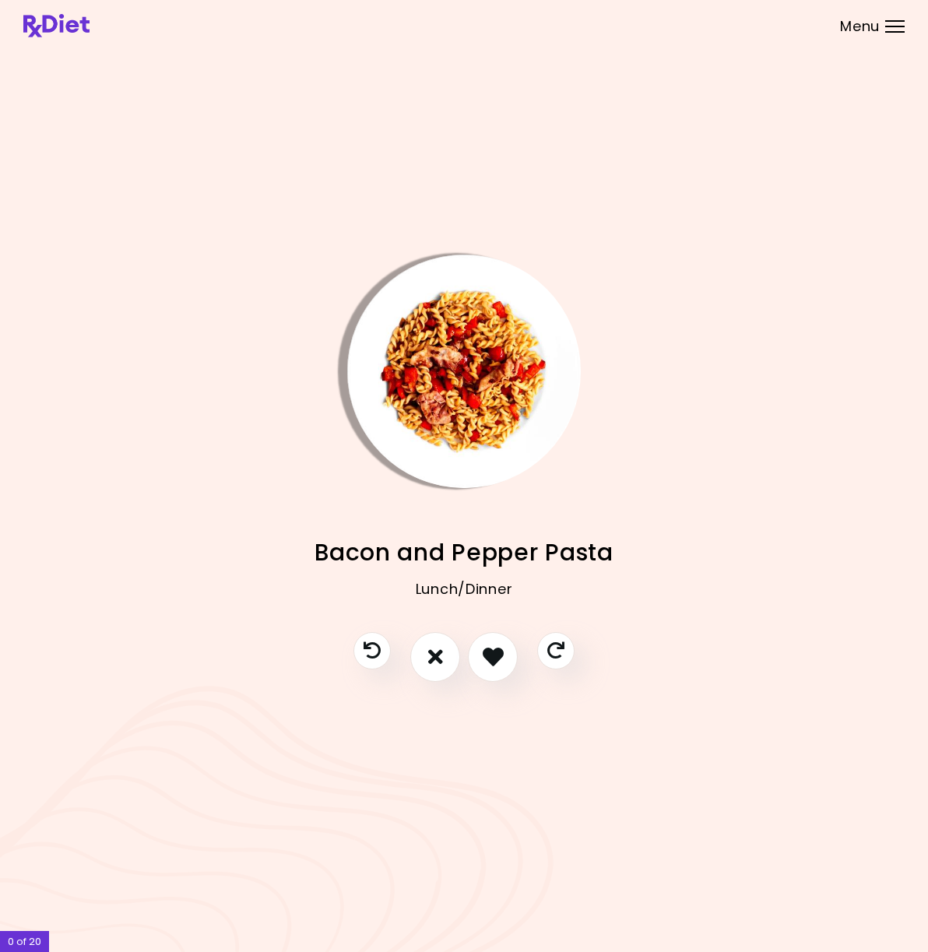
click at [76, 31] on img at bounding box center [56, 25] width 66 height 23
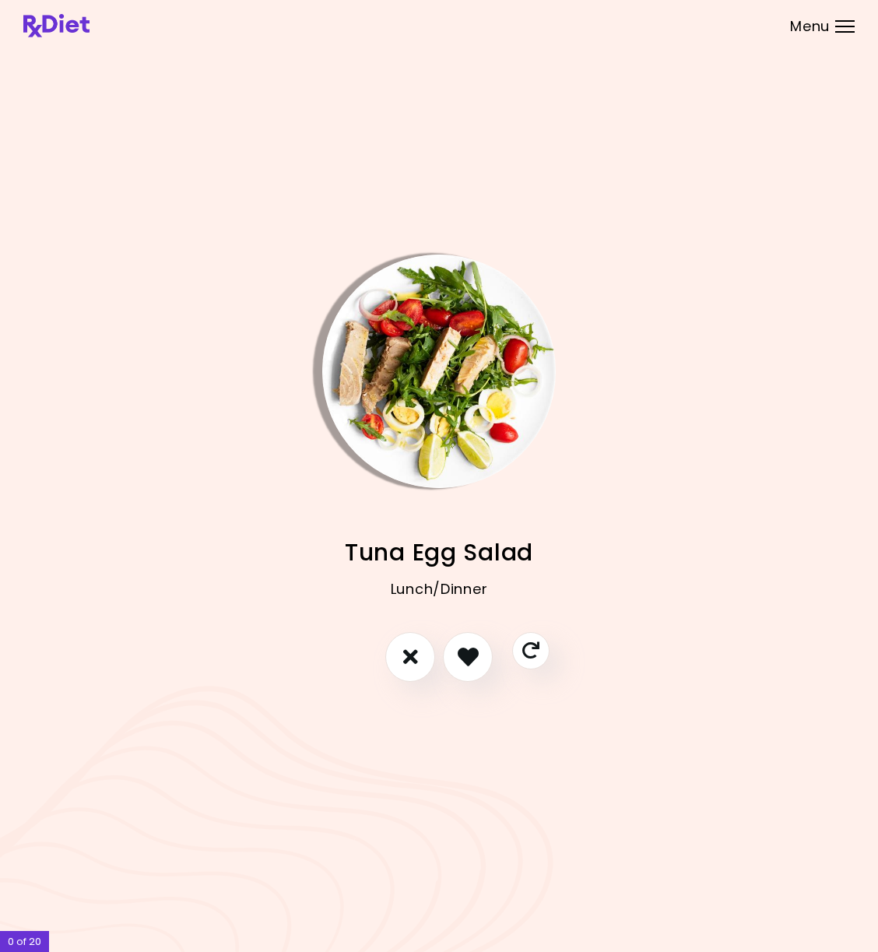
click at [834, 34] on header at bounding box center [439, 25] width 878 height 51
click at [844, 29] on div "Menu" at bounding box center [844, 26] width 19 height 12
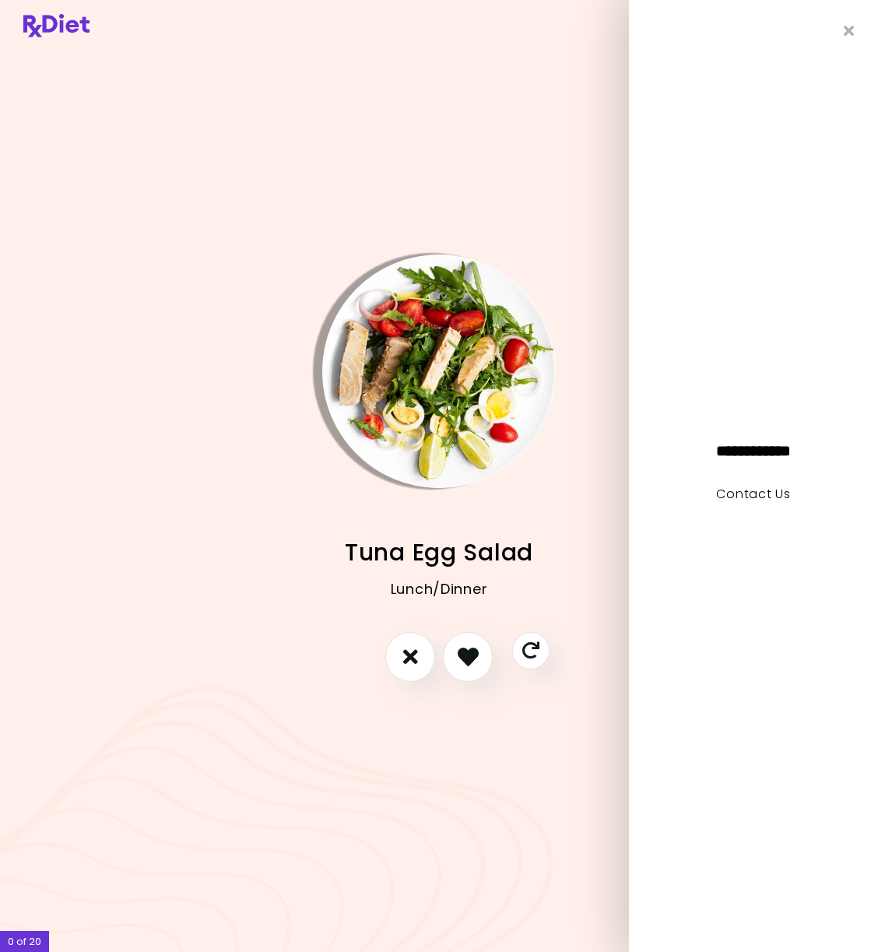
click at [756, 438] on div "**********" at bounding box center [753, 445] width 171 height 26
click at [756, 452] on span "**********" at bounding box center [753, 451] width 171 height 16
drag, startPoint x: 756, startPoint y: 455, endPoint x: 761, endPoint y: 493, distance: 38.4
click at [756, 456] on span "**********" at bounding box center [753, 451] width 171 height 16
click at [757, 497] on link "Contact Us" at bounding box center [753, 494] width 74 height 18
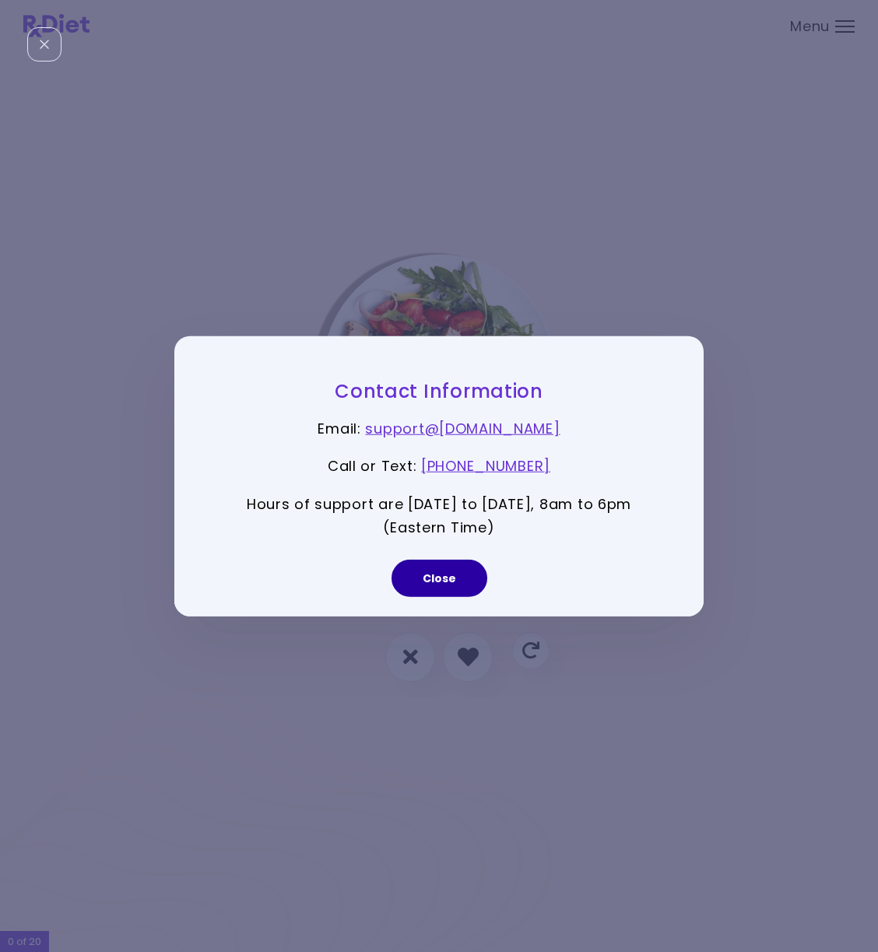
click at [458, 584] on button "Close" at bounding box center [440, 578] width 96 height 37
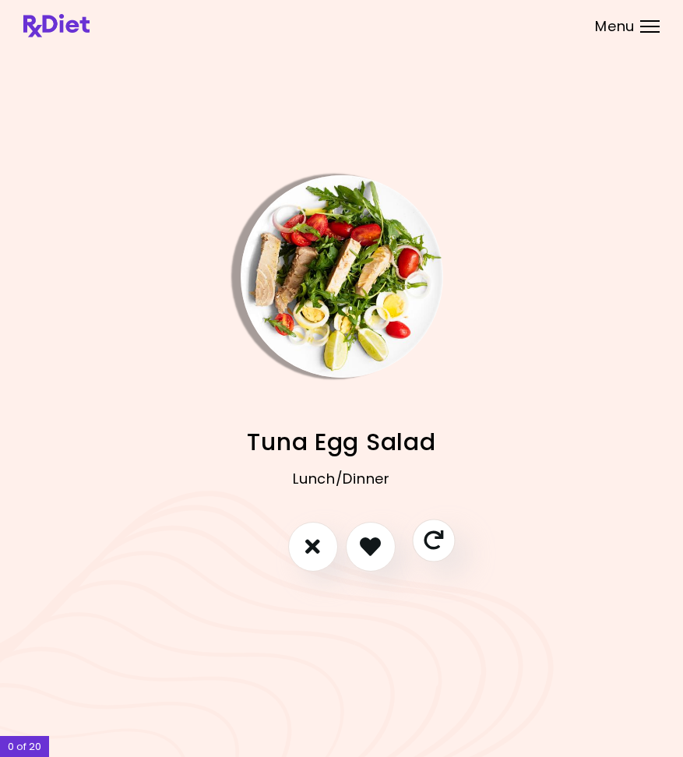
click at [434, 543] on icon "Skip" at bounding box center [432, 539] width 19 height 19
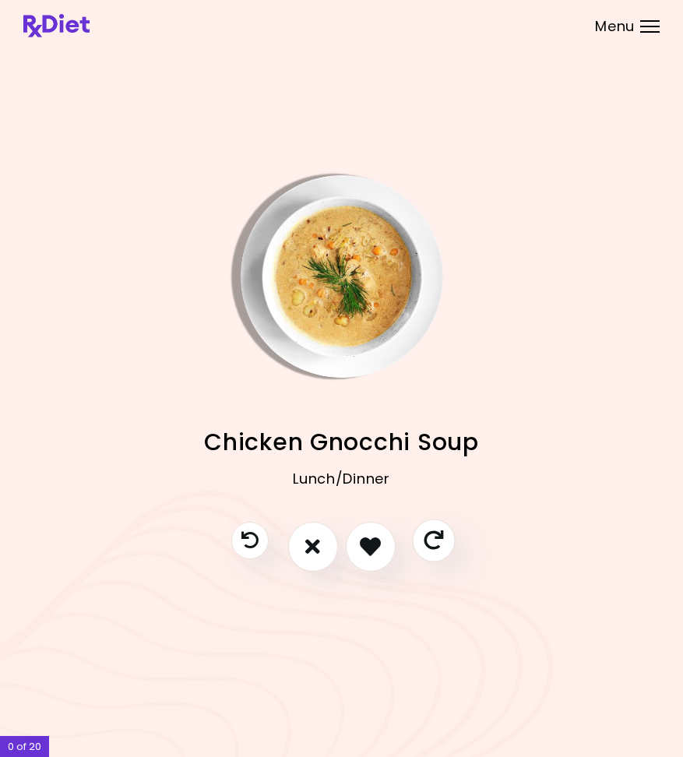
click at [434, 543] on icon "Skip" at bounding box center [432, 539] width 19 height 19
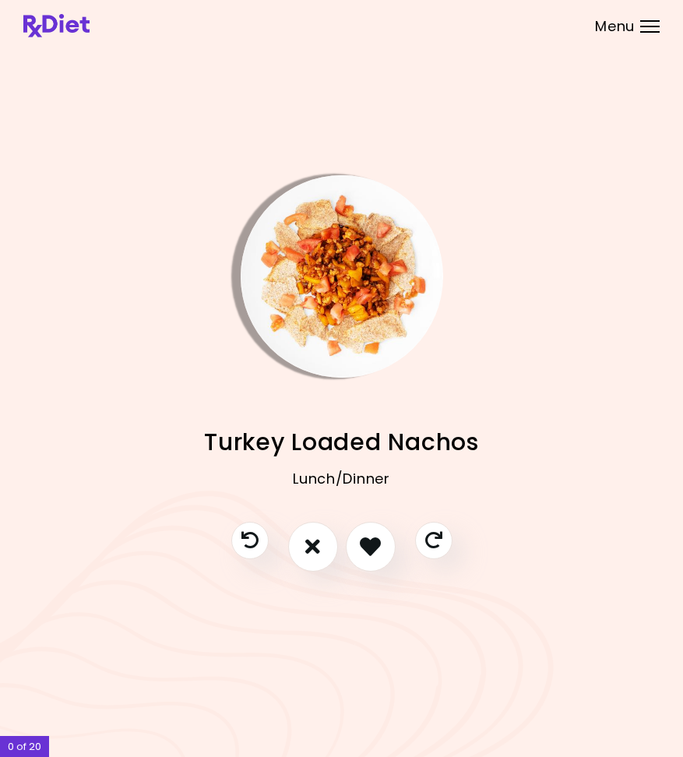
click at [634, 22] on span "Menu" at bounding box center [615, 26] width 40 height 14
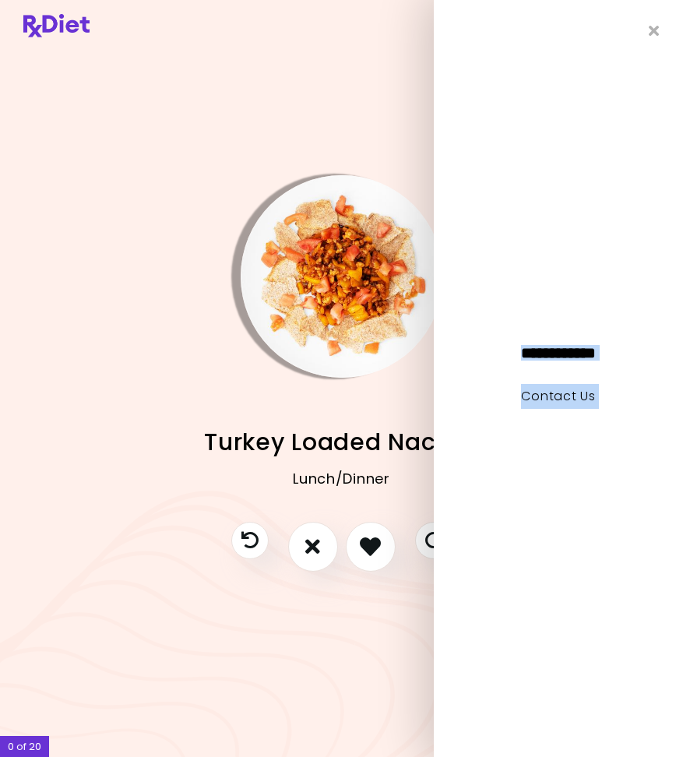
drag, startPoint x: 652, startPoint y: 33, endPoint x: 373, endPoint y: 73, distance: 281.5
click at [373, 73] on div "**********" at bounding box center [341, 378] width 683 height 757
click at [654, 31] on icon "Close" at bounding box center [654, 31] width 15 height 11
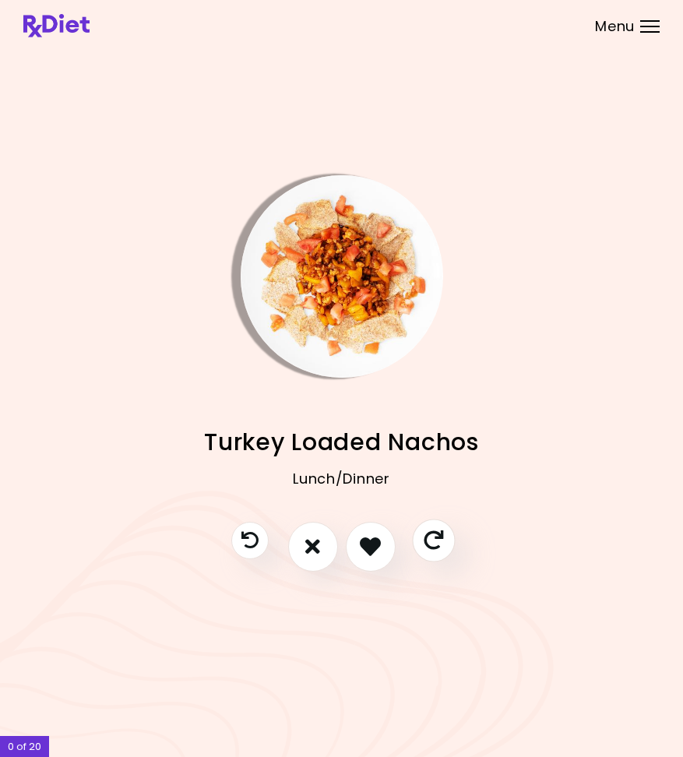
click at [435, 541] on icon "Skip" at bounding box center [432, 539] width 19 height 19
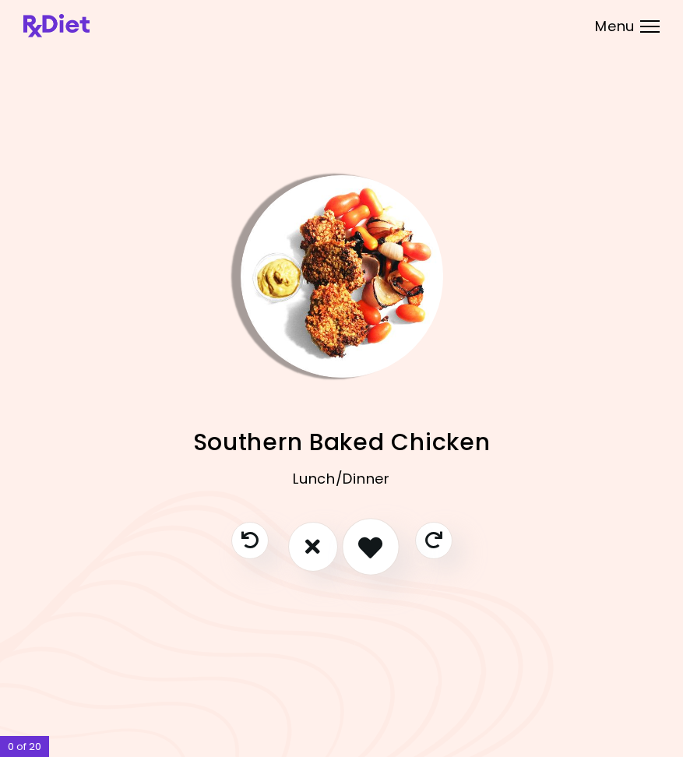
click at [367, 550] on icon "I like this recipe" at bounding box center [370, 546] width 24 height 24
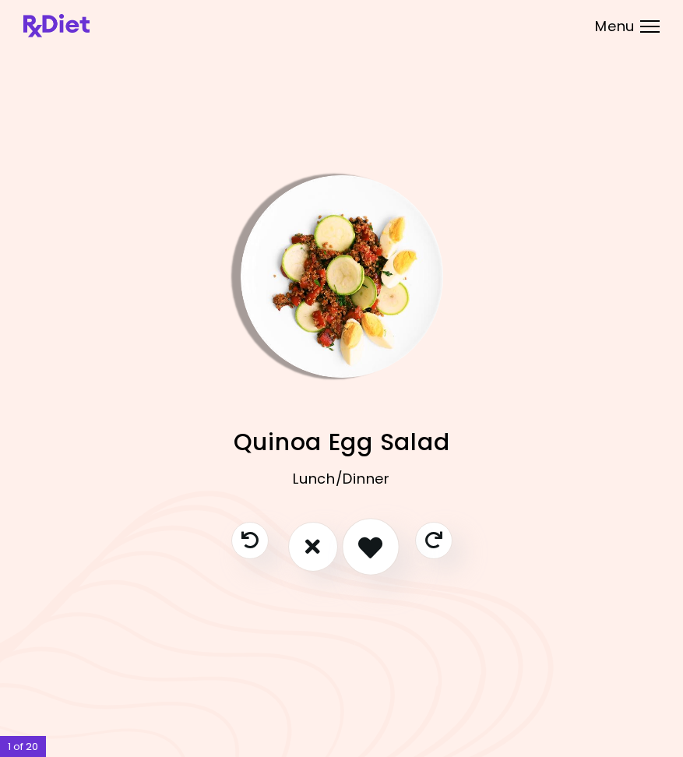
click at [369, 550] on icon "I like this recipe" at bounding box center [370, 546] width 24 height 24
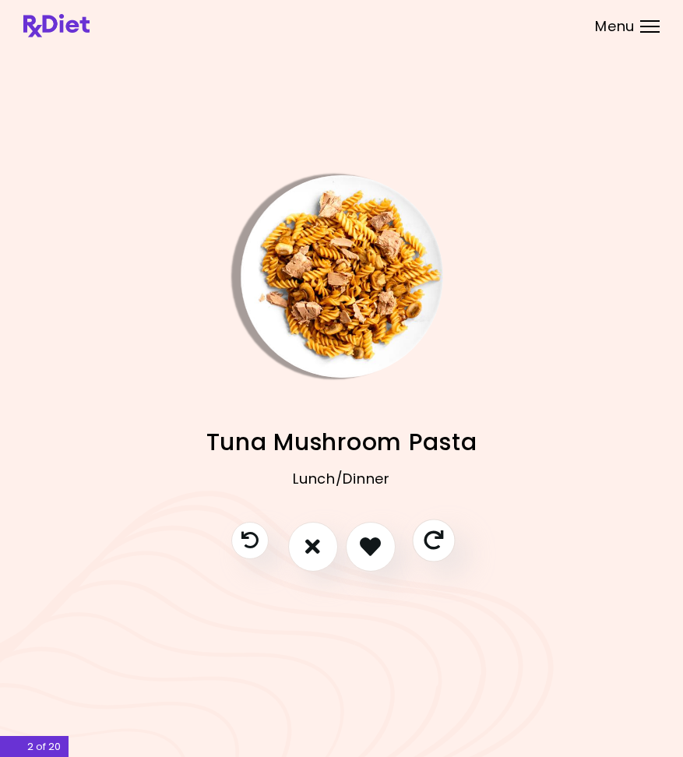
click at [436, 540] on icon "Skip" at bounding box center [432, 539] width 19 height 19
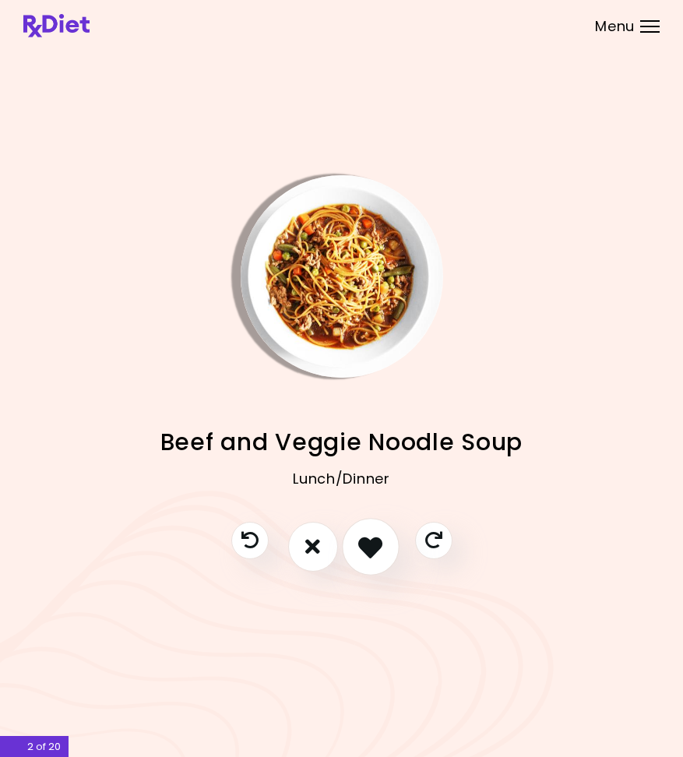
click at [378, 551] on icon "I like this recipe" at bounding box center [370, 546] width 24 height 24
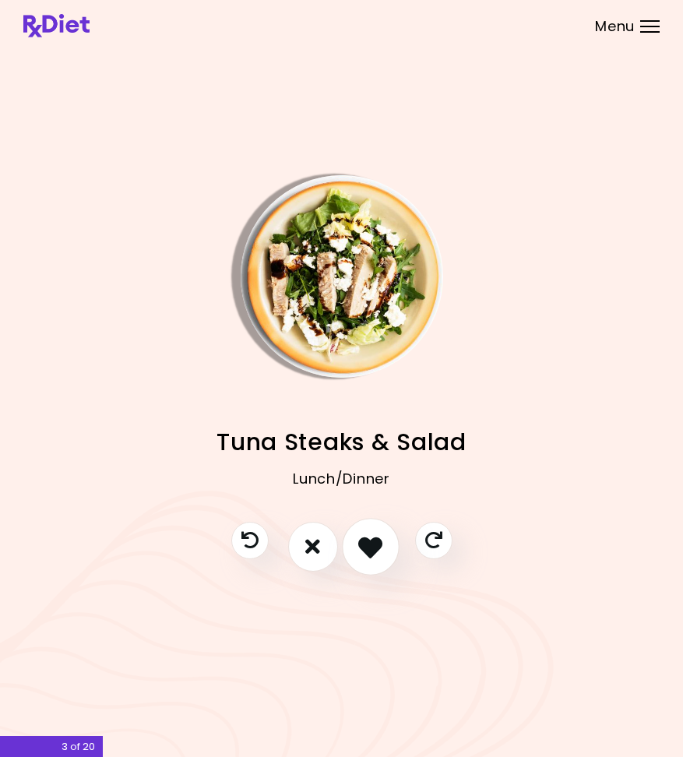
click at [374, 552] on icon "I like this recipe" at bounding box center [370, 546] width 24 height 24
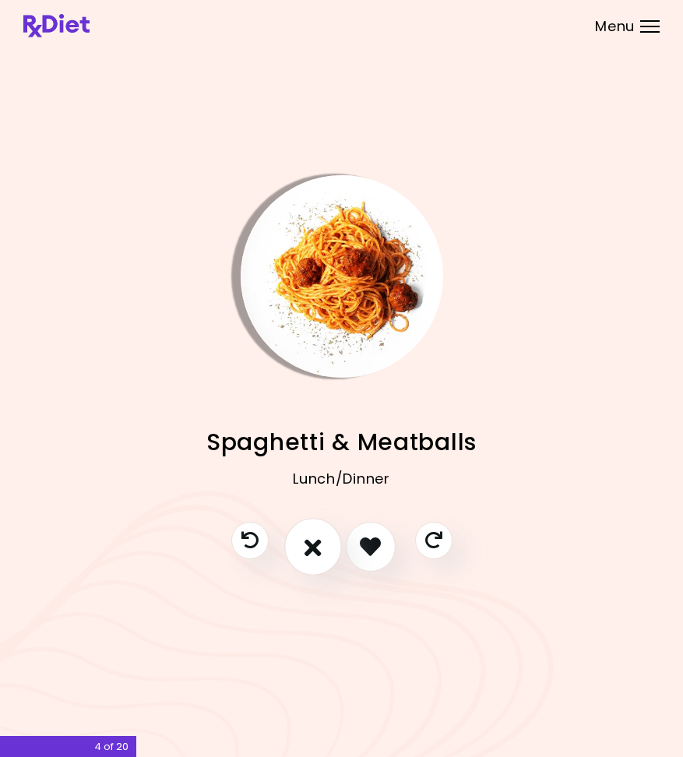
click at [311, 551] on icon "I don't like this recipe" at bounding box center [312, 546] width 17 height 24
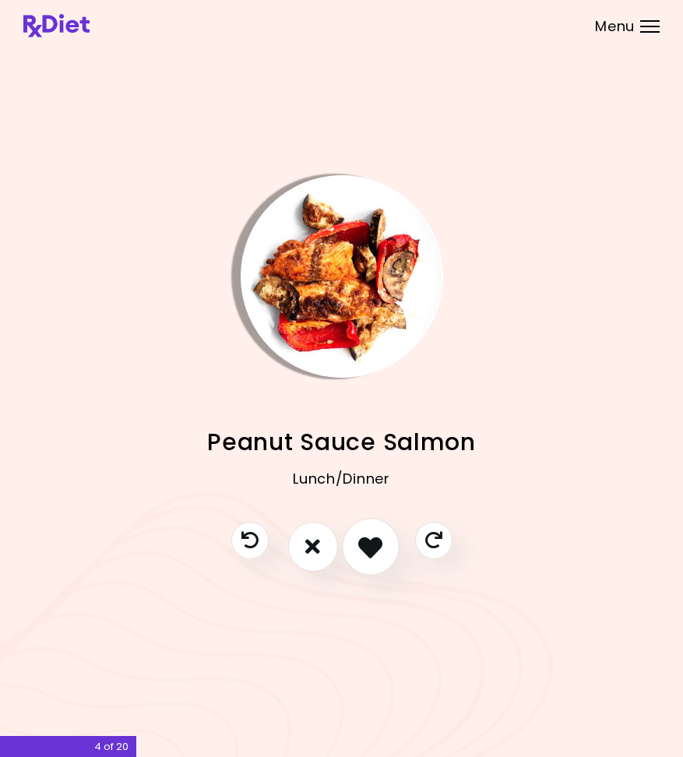
click at [367, 555] on icon "I like this recipe" at bounding box center [370, 546] width 24 height 24
